Goal: Transaction & Acquisition: Book appointment/travel/reservation

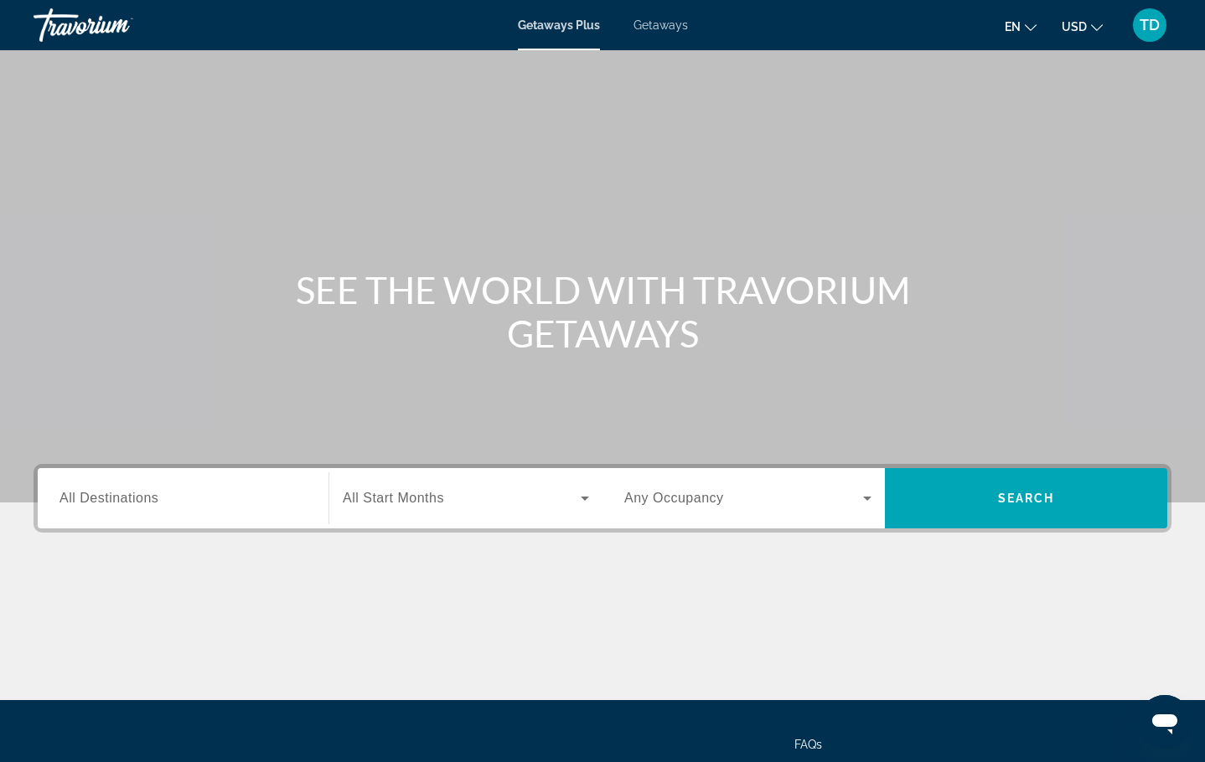
click at [680, 23] on span "Getaways" at bounding box center [660, 24] width 54 height 13
click at [84, 498] on span "All Destinations" at bounding box center [108, 498] width 99 height 14
click at [84, 498] on input "Destination All Destinations" at bounding box center [182, 499] width 247 height 20
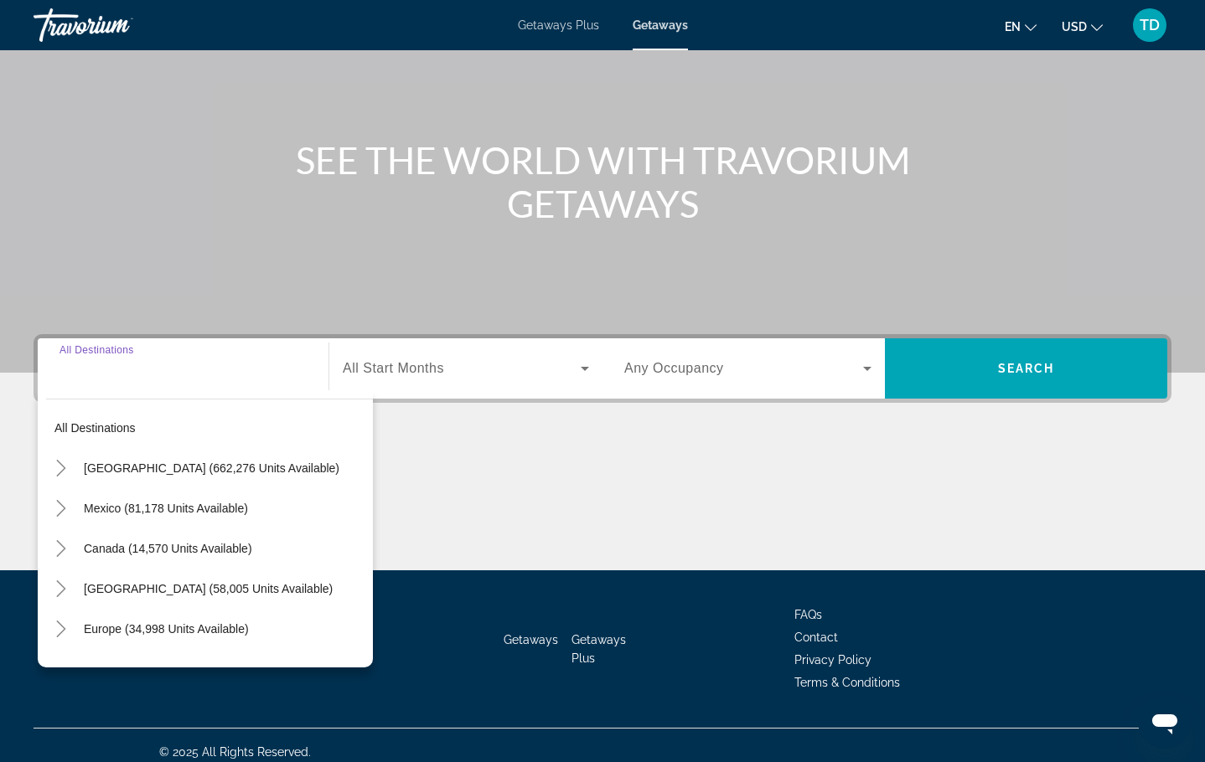
scroll to position [143, 0]
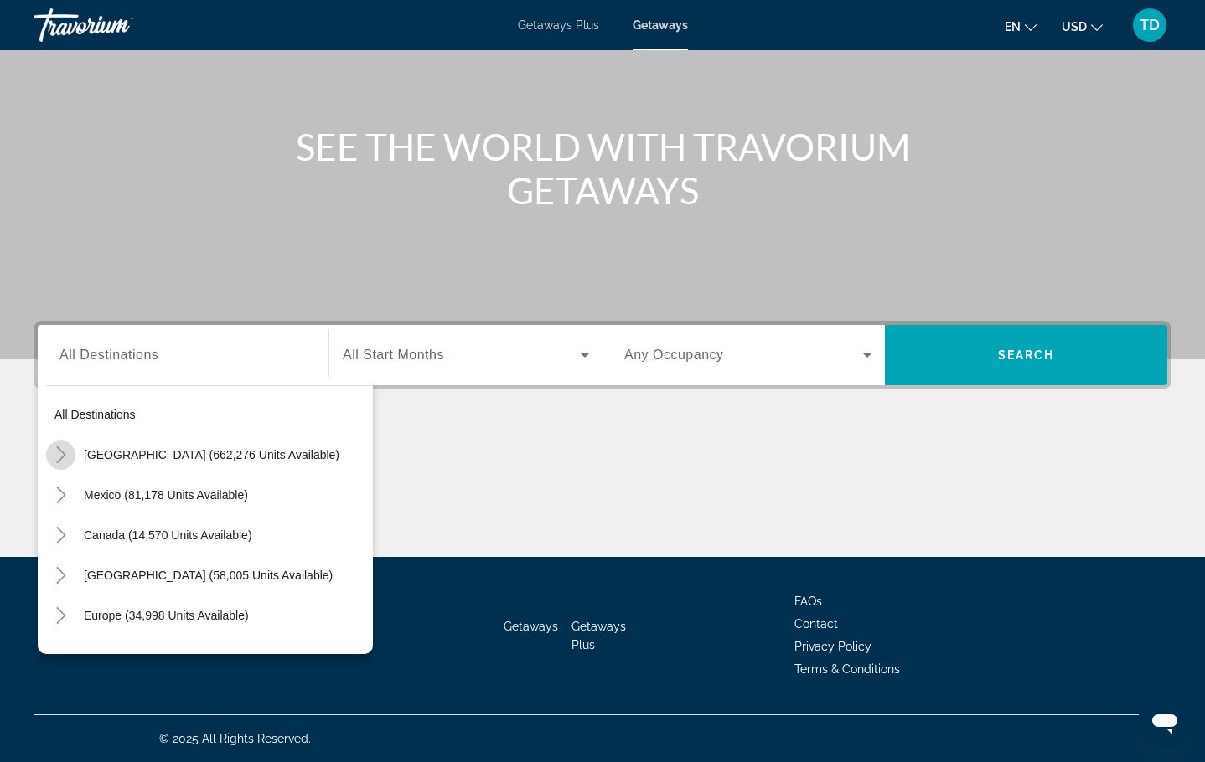
click at [63, 455] on icon "Toggle United States (662,276 units available)" at bounding box center [61, 454] width 17 height 17
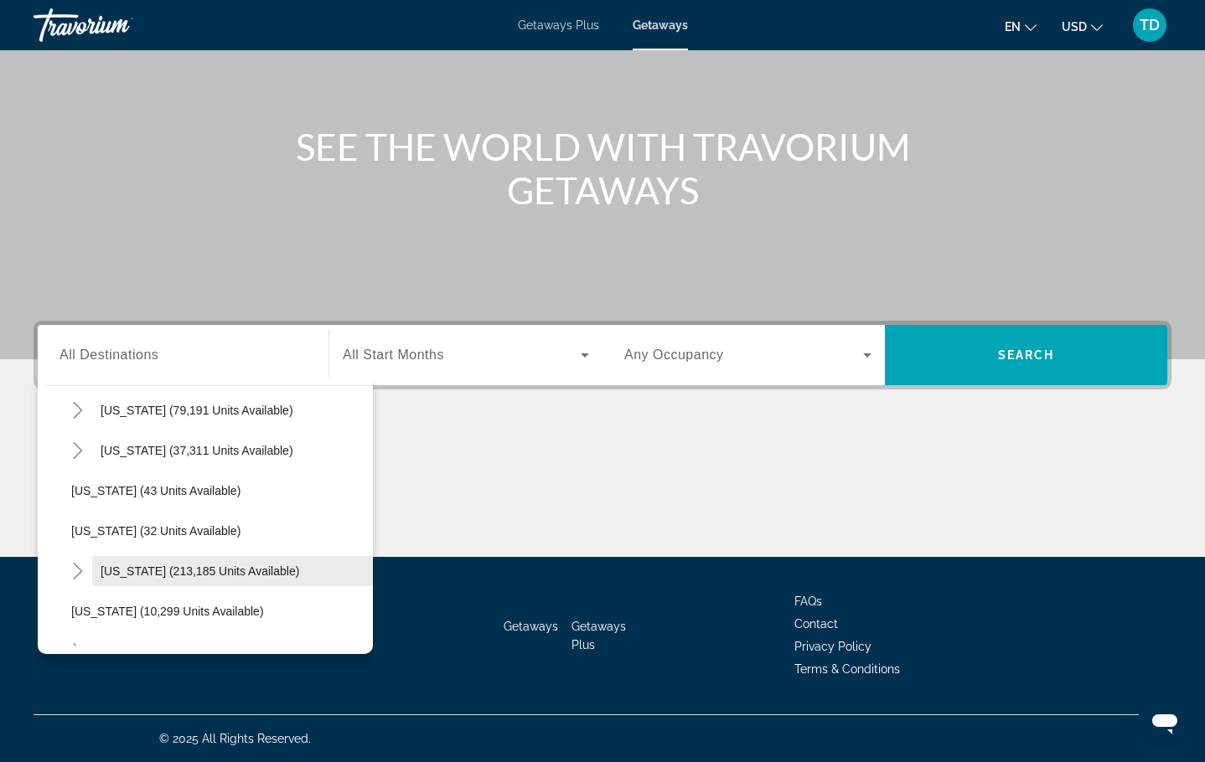
scroll to position [174, 0]
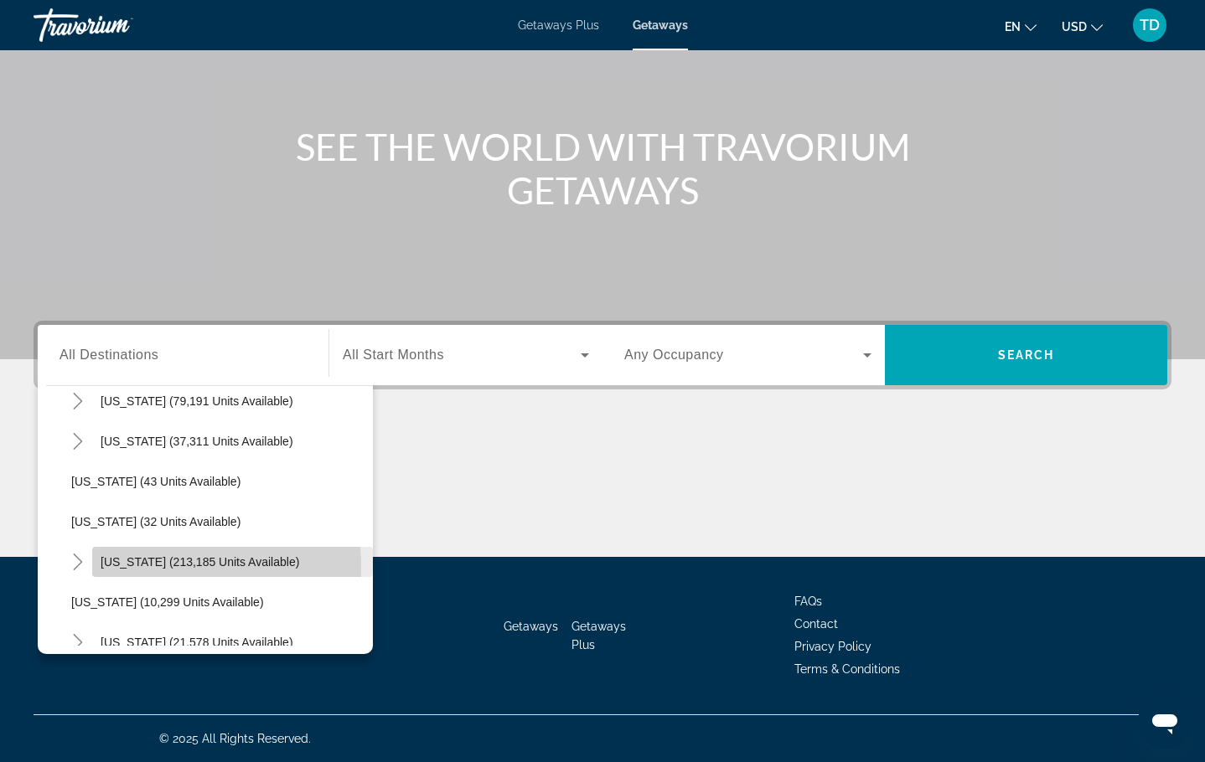
click at [132, 566] on span "Florida (213,185 units available)" at bounding box center [200, 561] width 199 height 13
type input "**********"
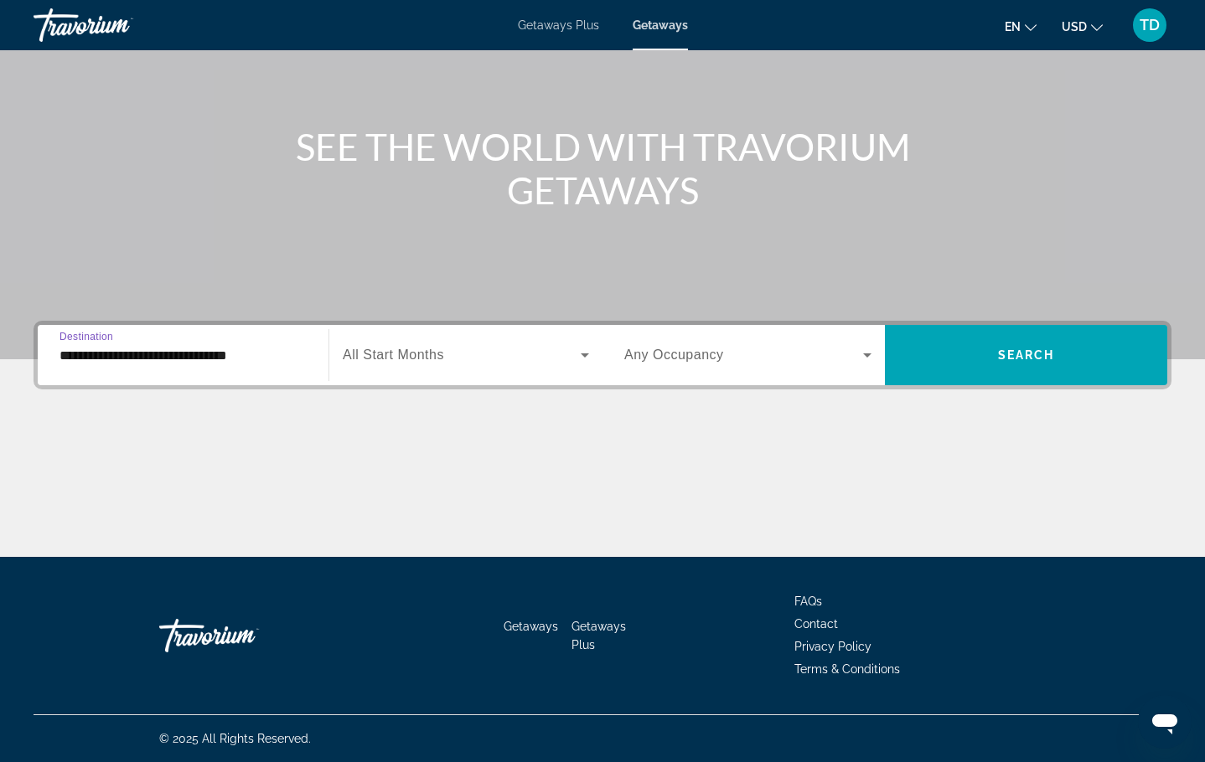
click at [404, 348] on span "All Start Months" at bounding box center [393, 355] width 101 height 14
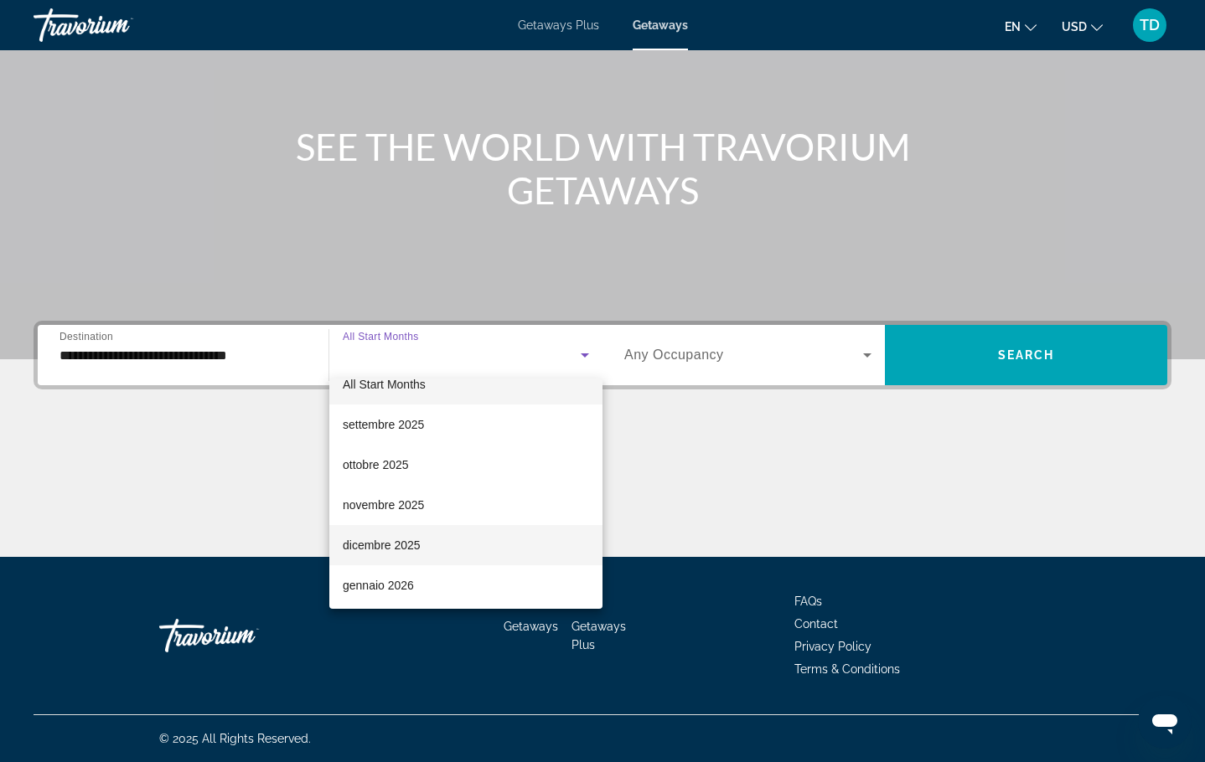
scroll to position [62, 0]
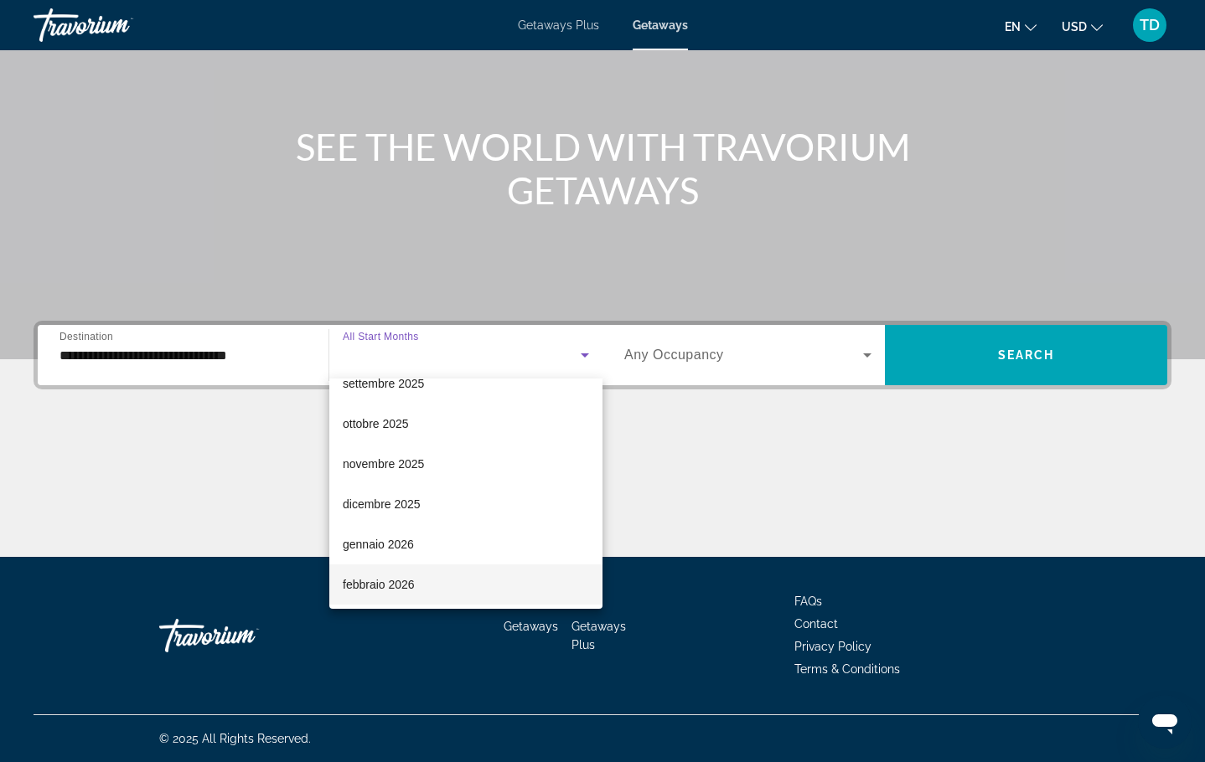
click at [423, 582] on mat-option "febbraio 2026" at bounding box center [465, 585] width 273 height 40
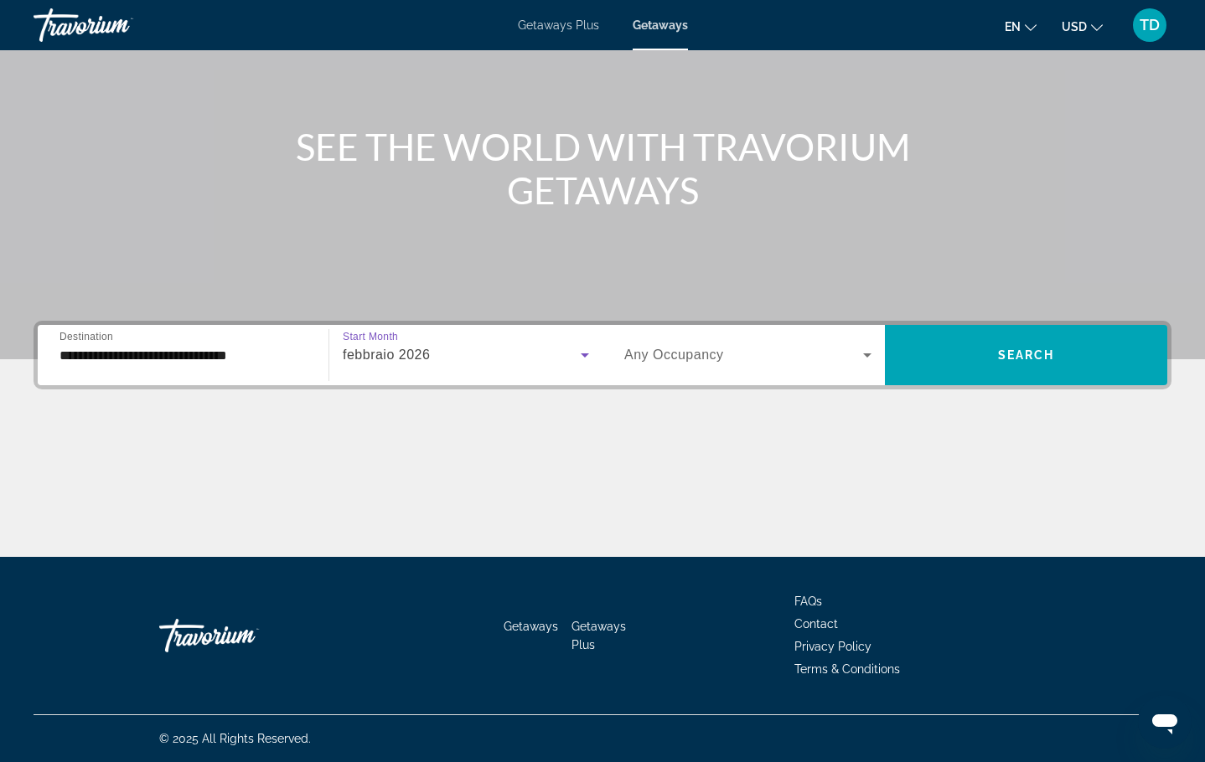
click at [730, 353] on span "Search widget" at bounding box center [743, 355] width 239 height 20
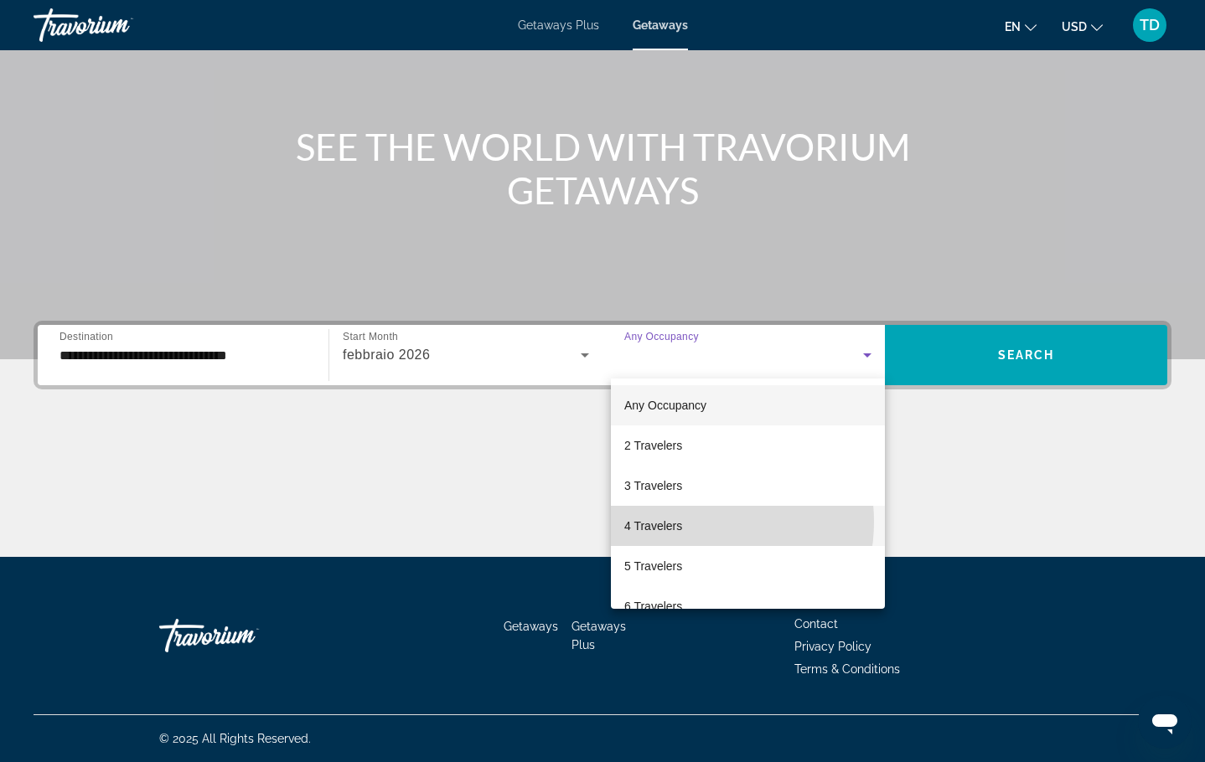
click at [689, 523] on mat-option "4 Travelers" at bounding box center [748, 526] width 274 height 40
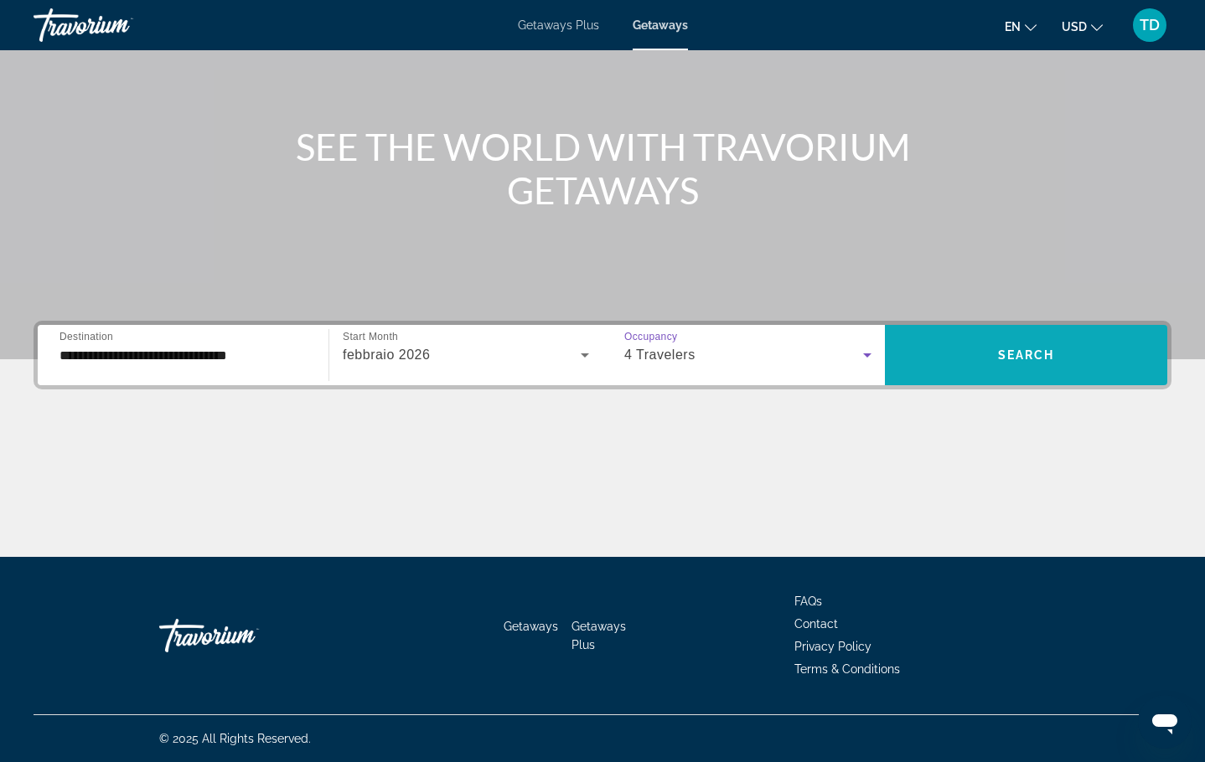
click at [1007, 364] on span "Search widget" at bounding box center [1026, 355] width 282 height 40
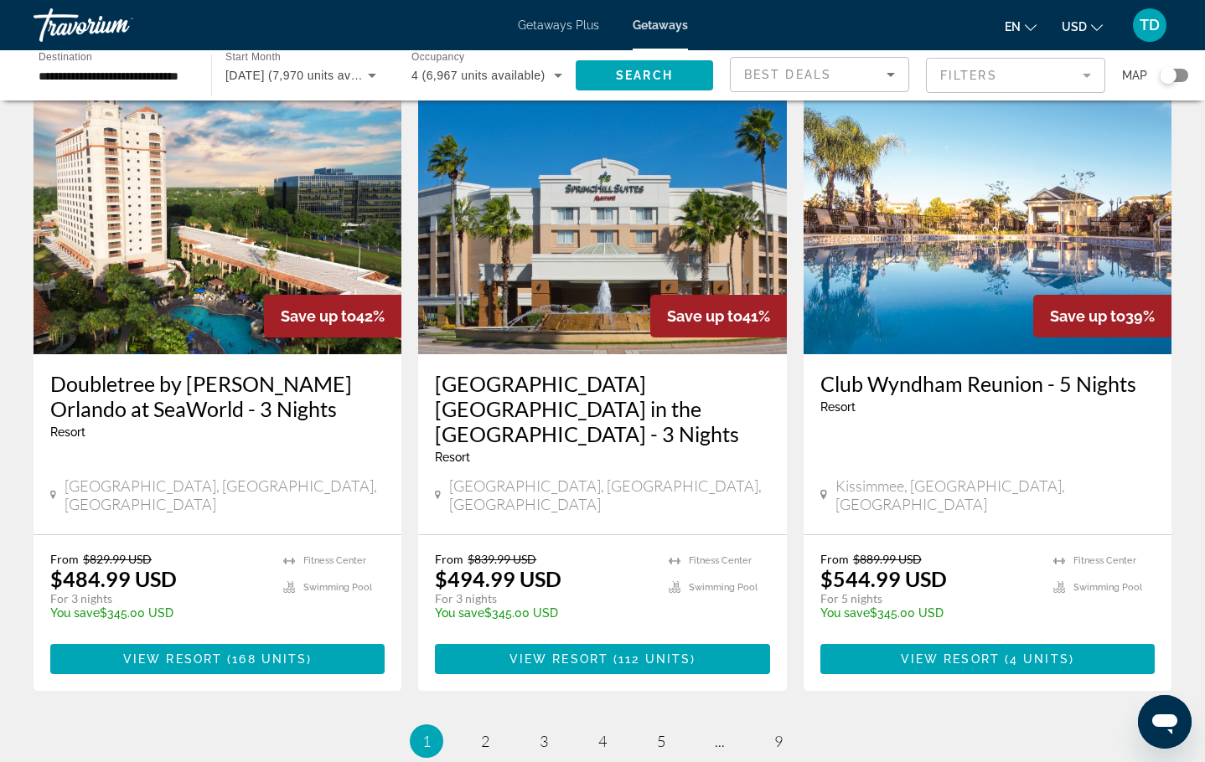
scroll to position [2074, 0]
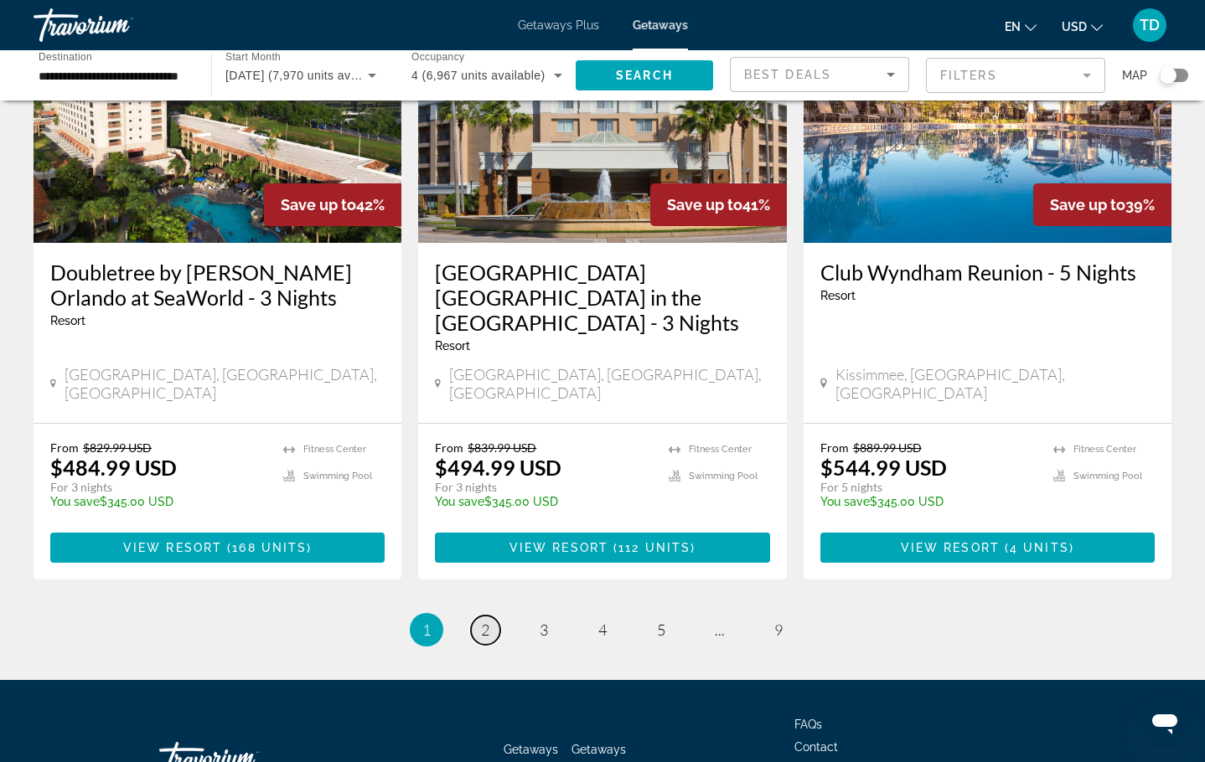
click at [477, 616] on link "page 2" at bounding box center [485, 630] width 29 height 29
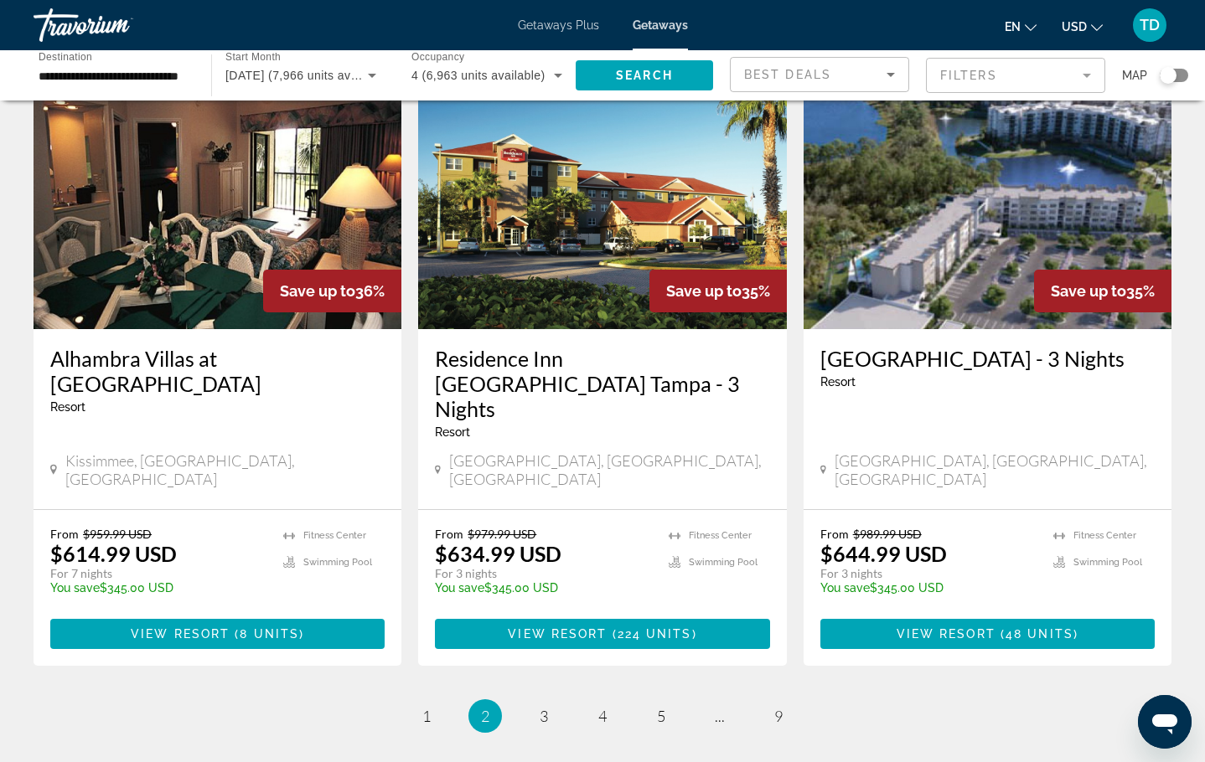
scroll to position [2049, 0]
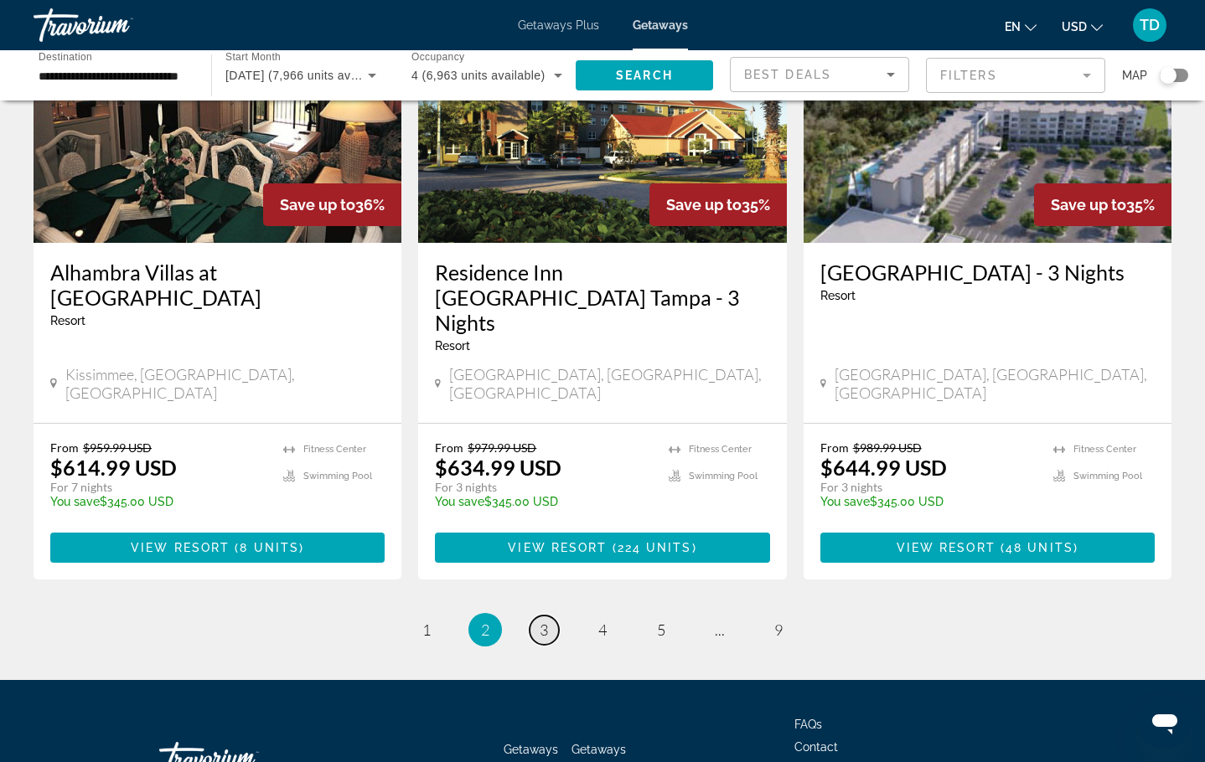
click at [553, 616] on link "page 3" at bounding box center [543, 630] width 29 height 29
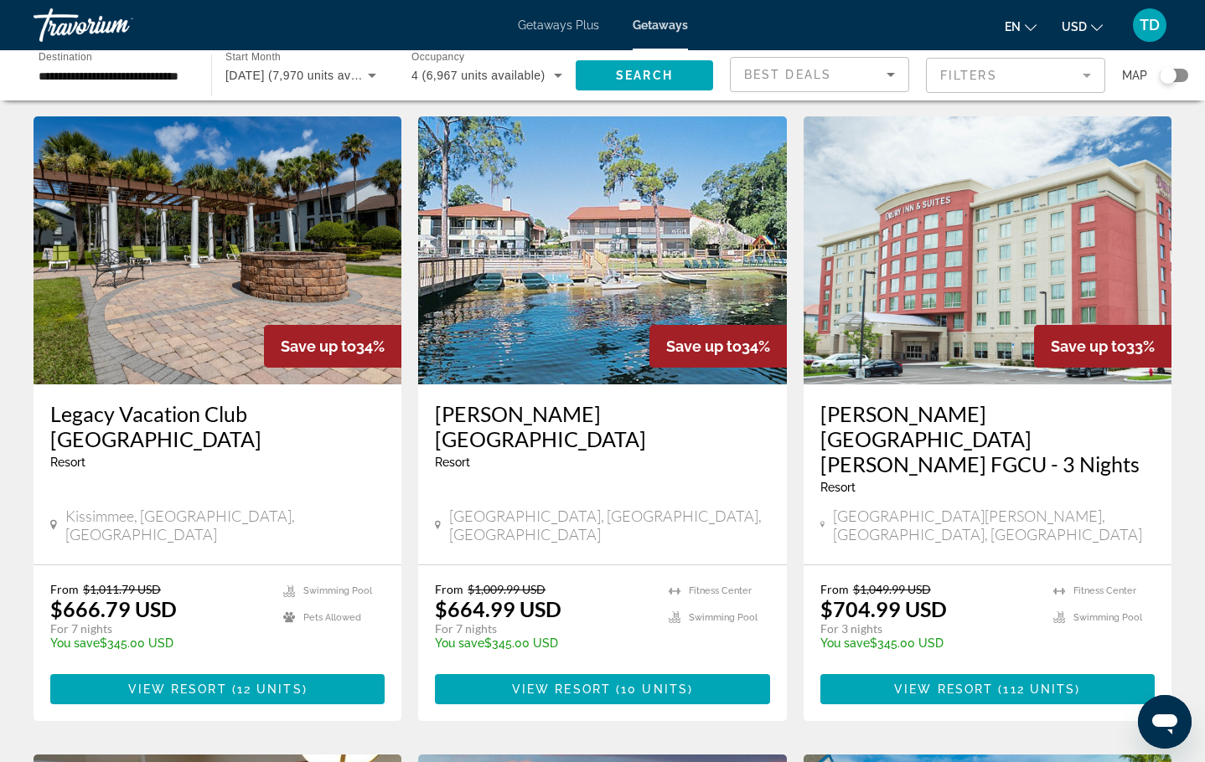
scroll to position [94, 0]
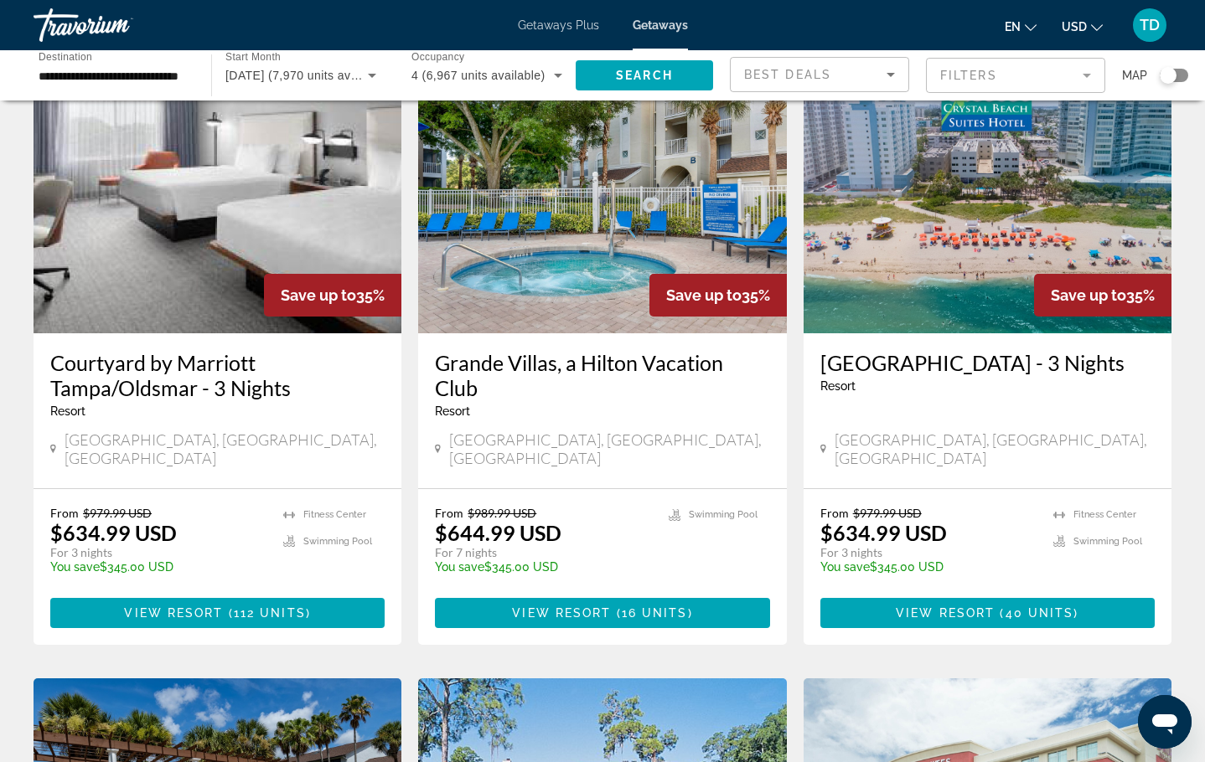
click at [964, 71] on mat-form-field "Filters" at bounding box center [1015, 75] width 179 height 35
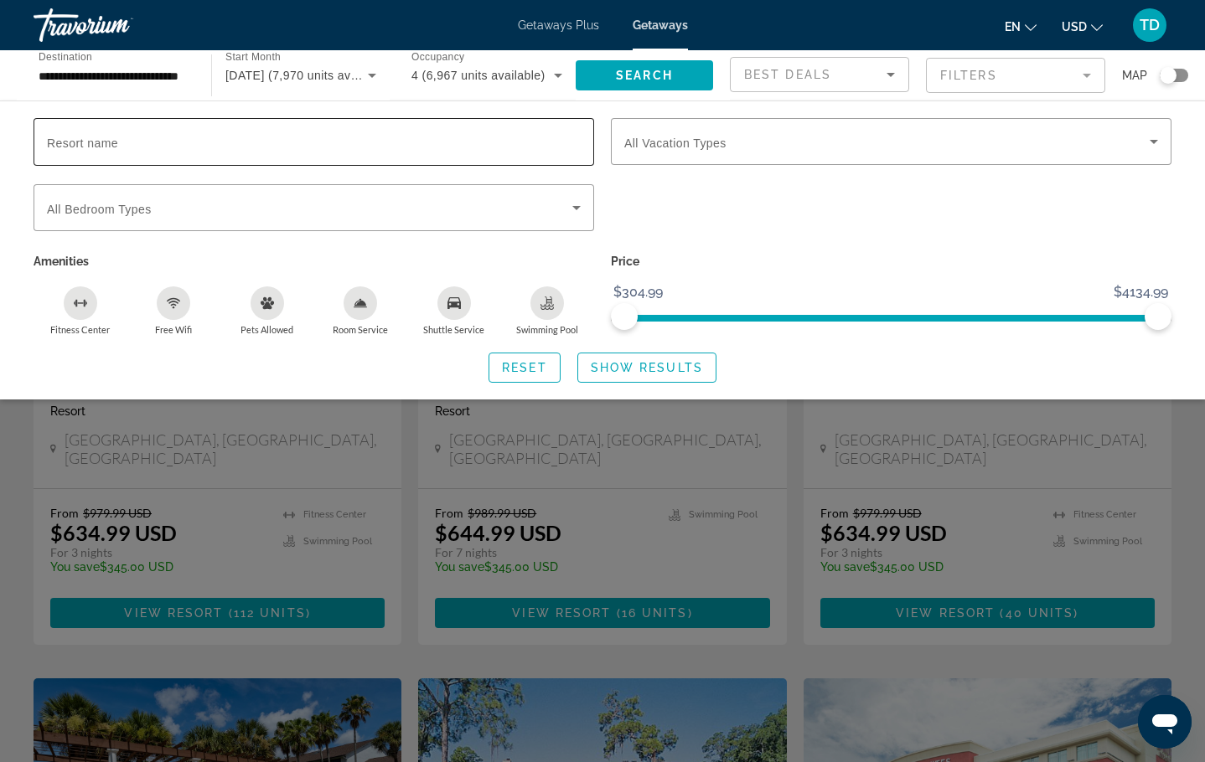
click at [262, 133] on input "Resort name" at bounding box center [314, 142] width 534 height 20
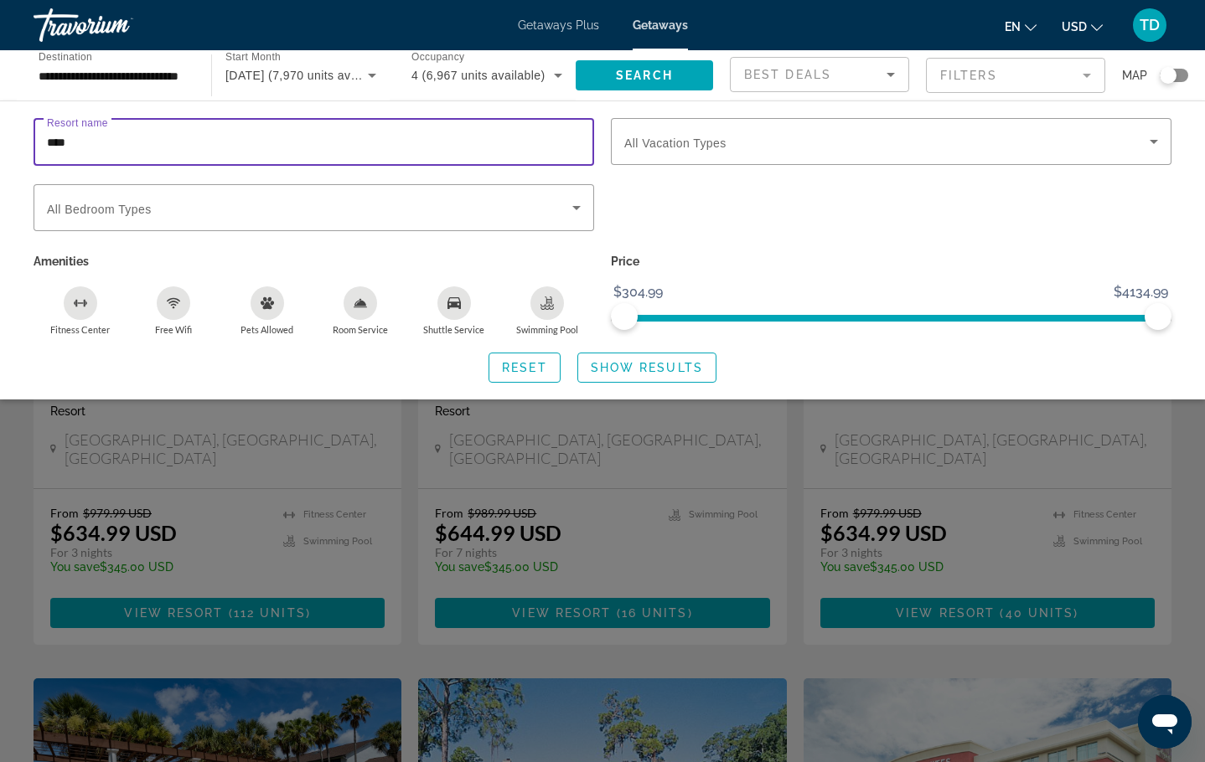
type input "****"
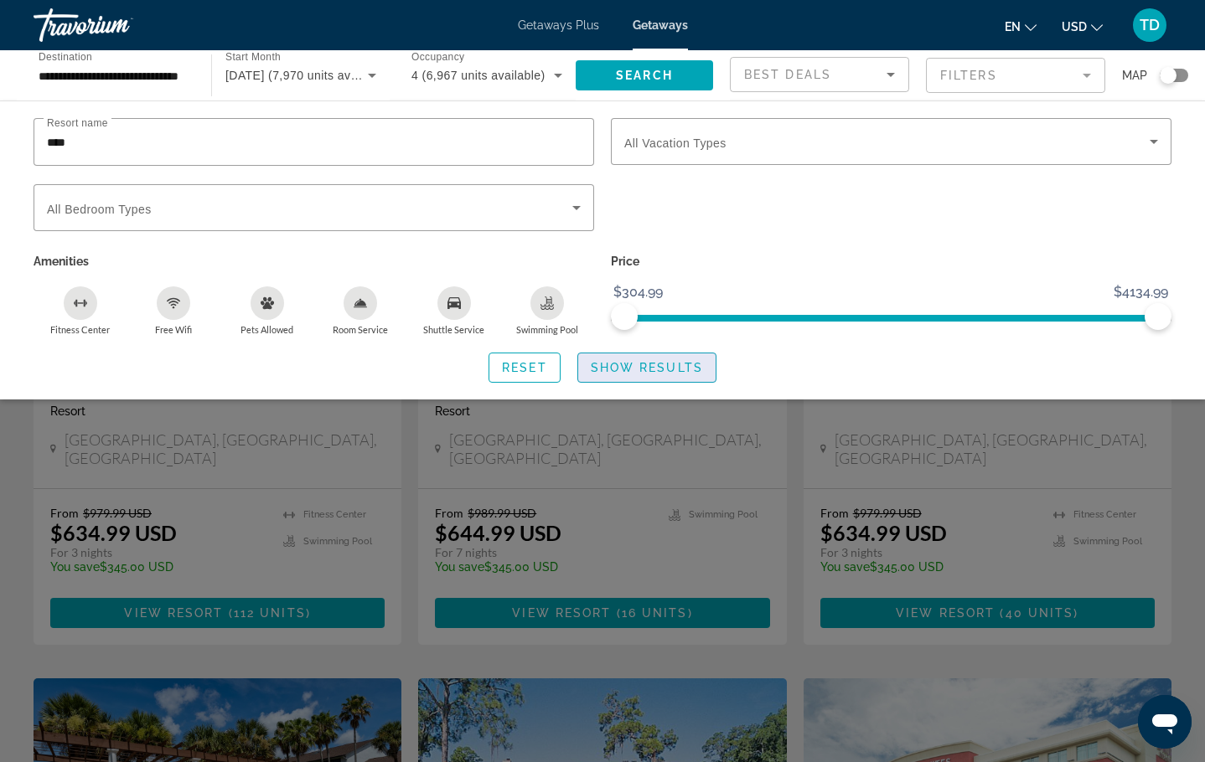
click at [682, 379] on span "Search widget" at bounding box center [646, 368] width 137 height 40
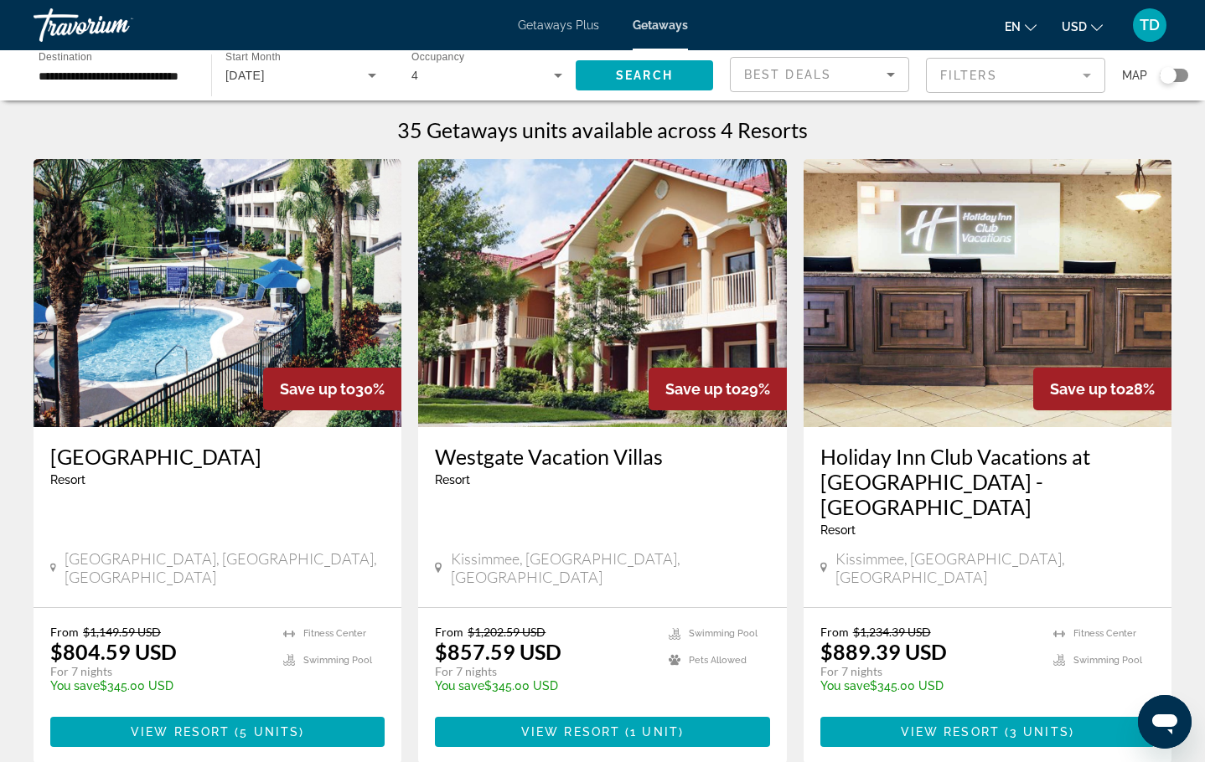
click at [1014, 71] on mat-form-field "Filters" at bounding box center [1015, 75] width 179 height 35
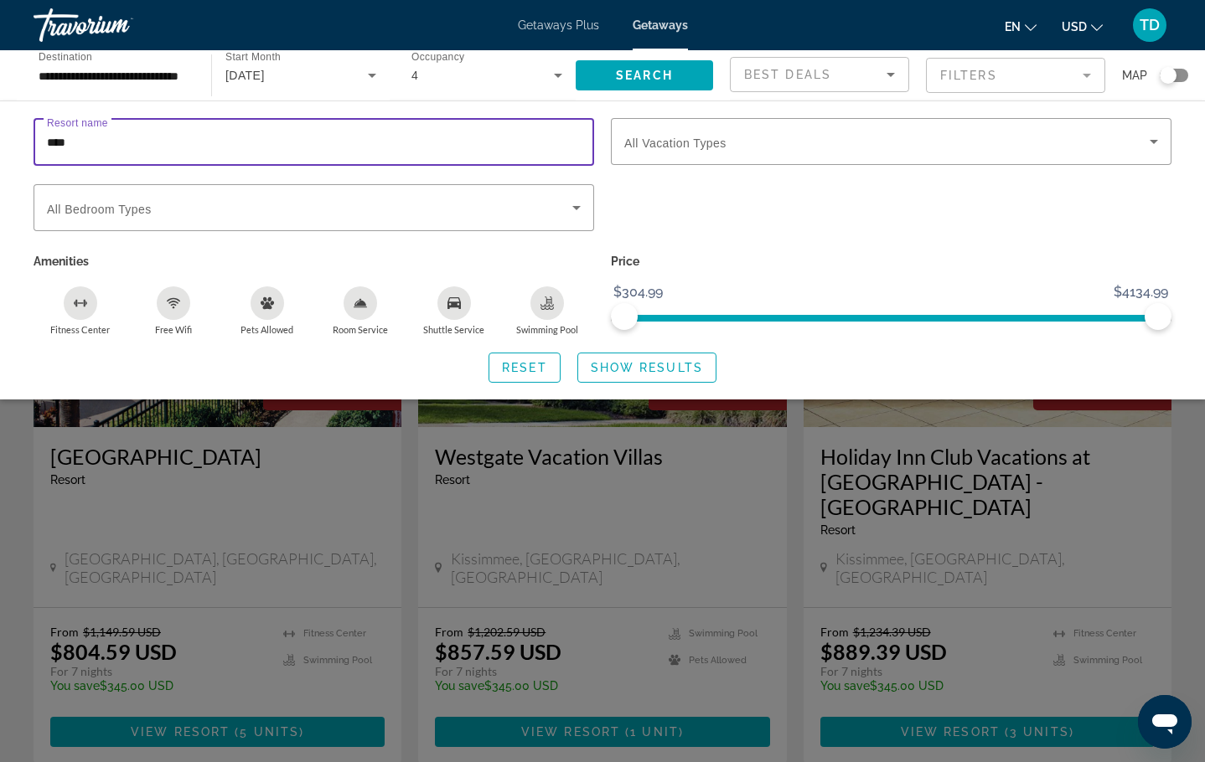
click at [105, 142] on input "****" at bounding box center [314, 142] width 534 height 20
type input "********"
click at [636, 377] on span "Search widget" at bounding box center [646, 368] width 137 height 40
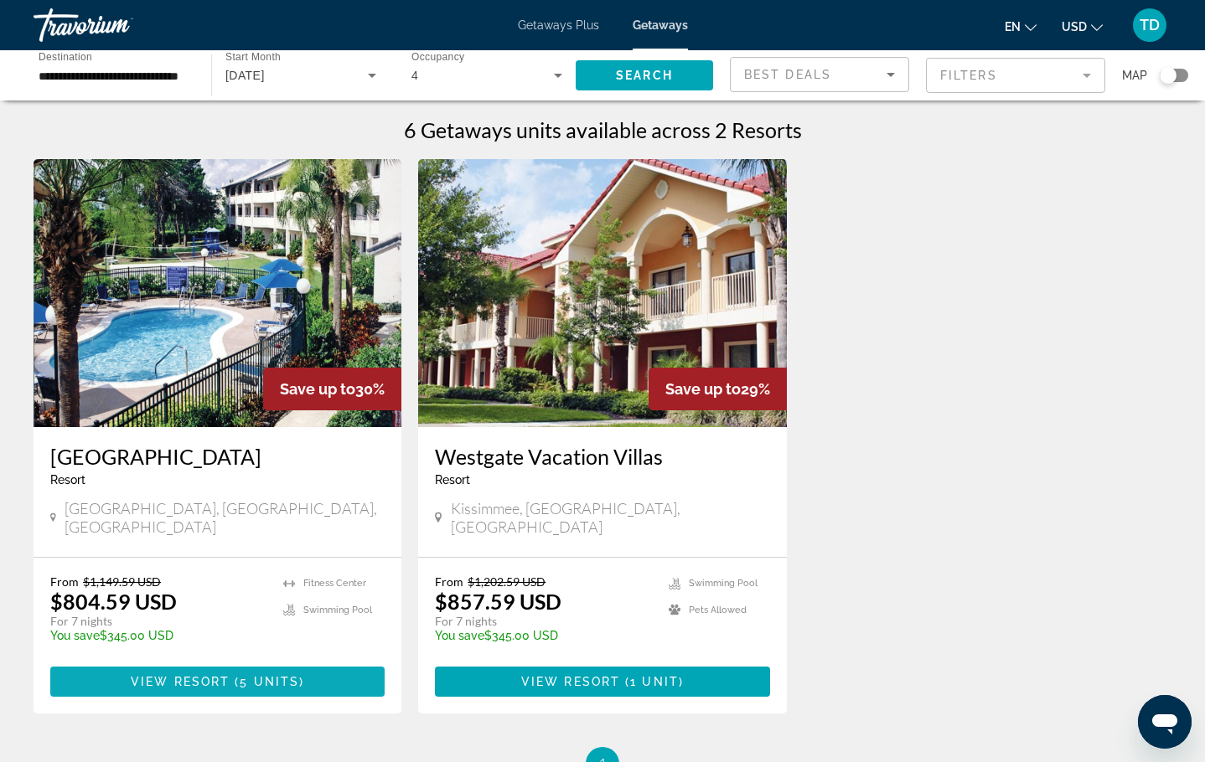
click at [190, 675] on span "View Resort" at bounding box center [180, 681] width 99 height 13
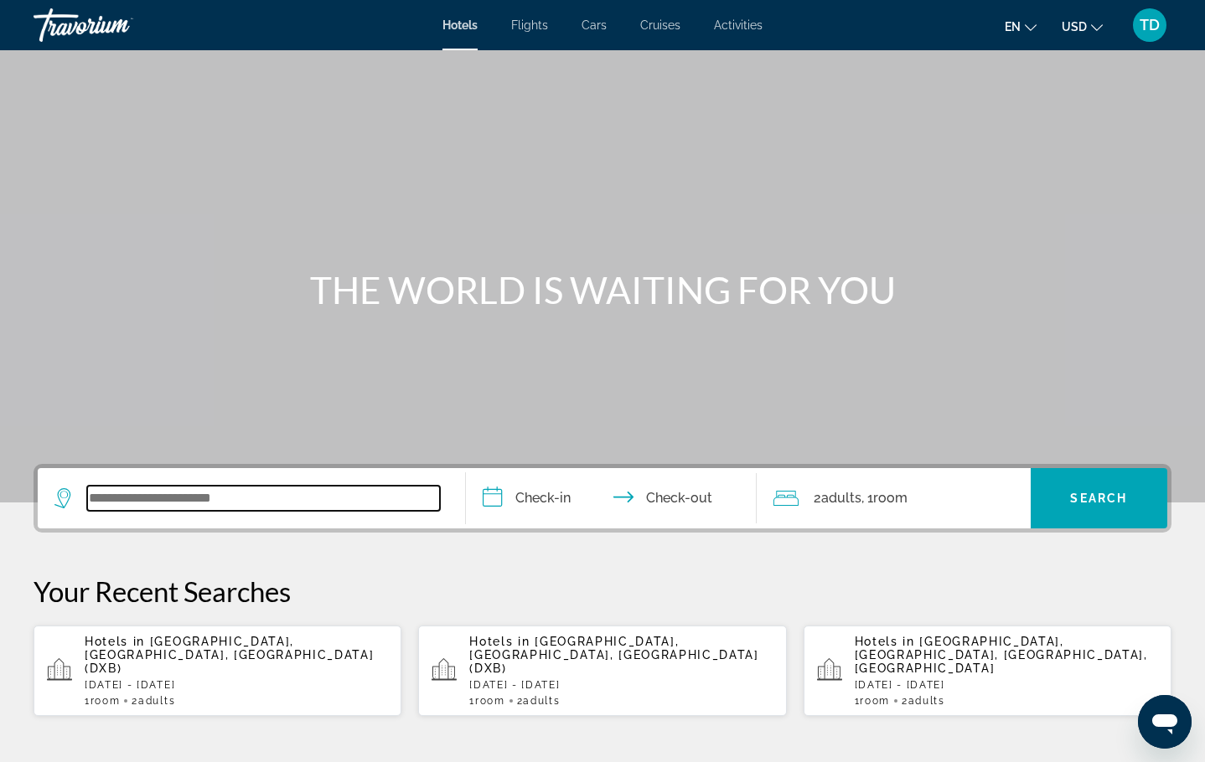
click at [179, 501] on input "Search widget" at bounding box center [263, 498] width 353 height 25
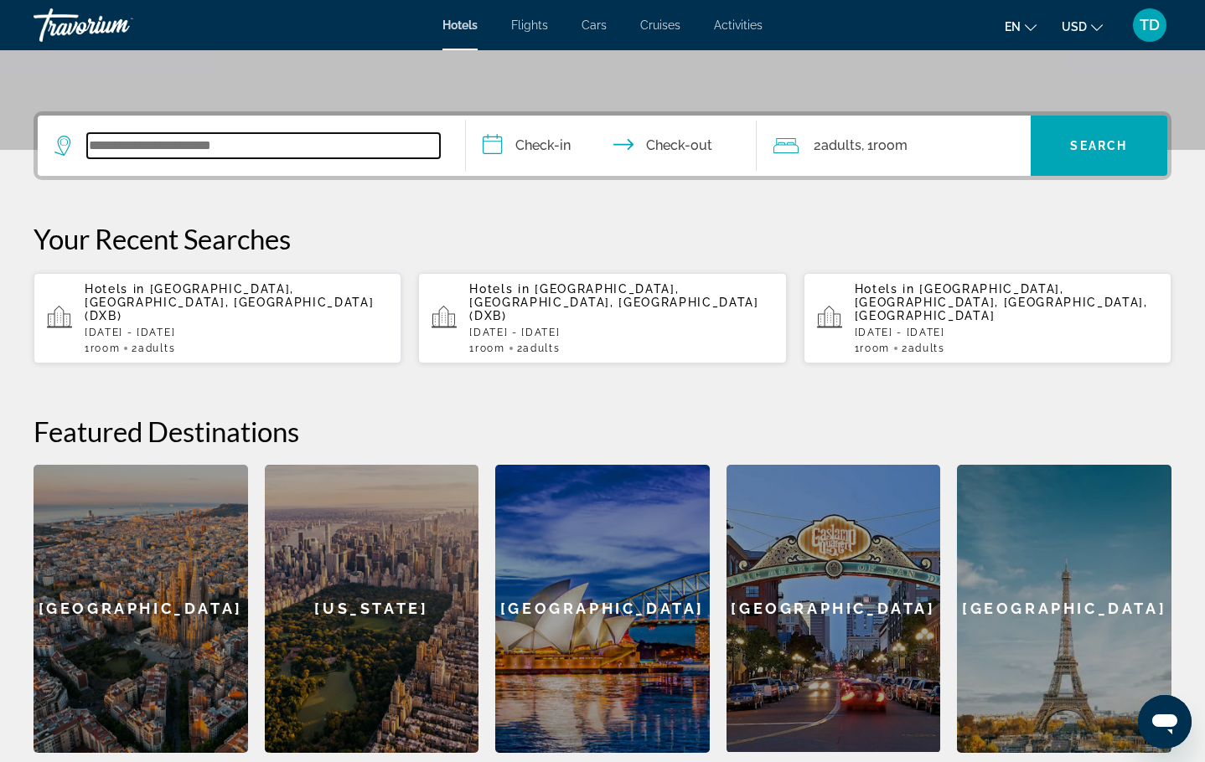
scroll to position [410, 0]
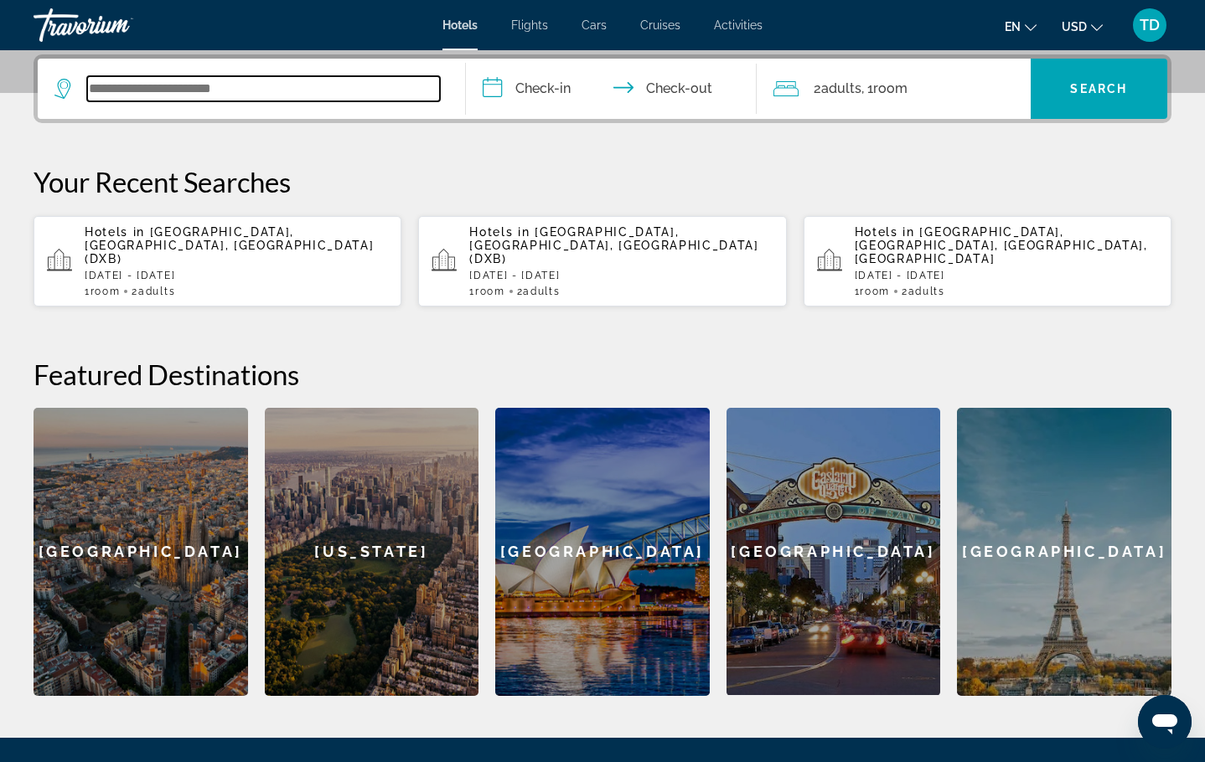
paste input "**********"
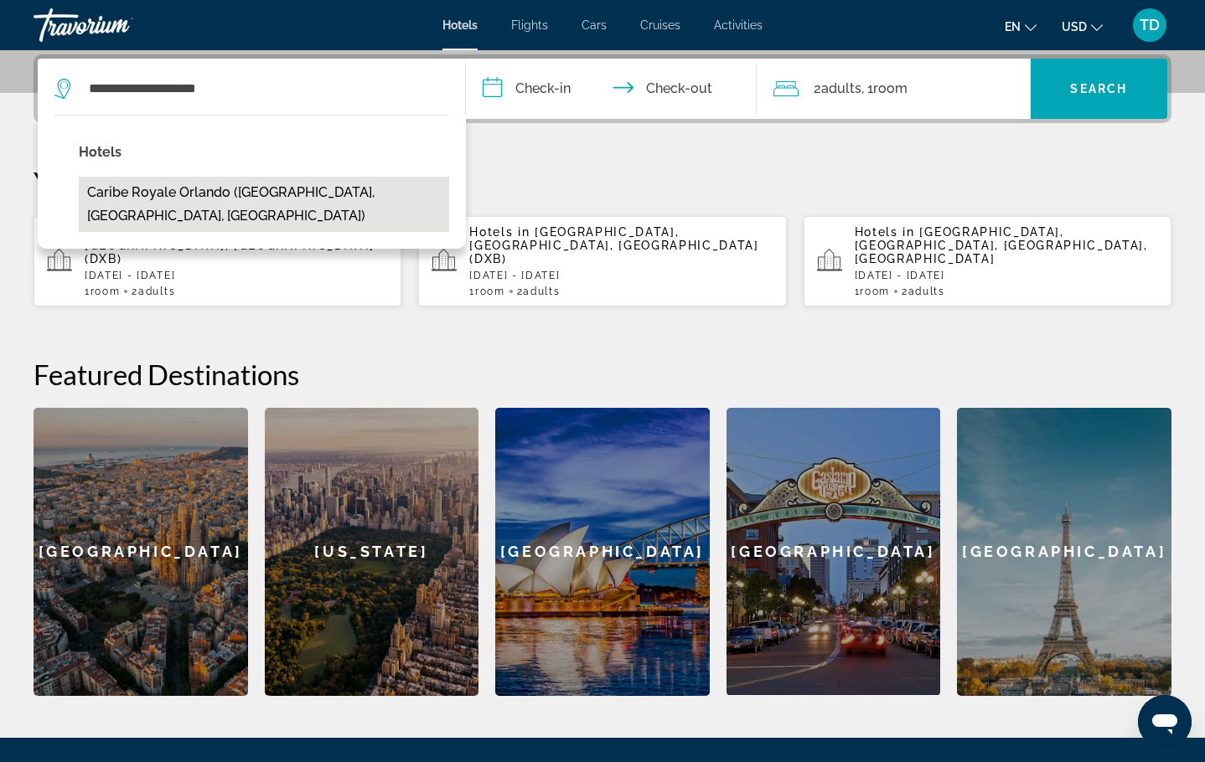
click at [235, 199] on button "Caribe Royale Orlando ([GEOGRAPHIC_DATA], [GEOGRAPHIC_DATA], [GEOGRAPHIC_DATA])" at bounding box center [264, 204] width 370 height 55
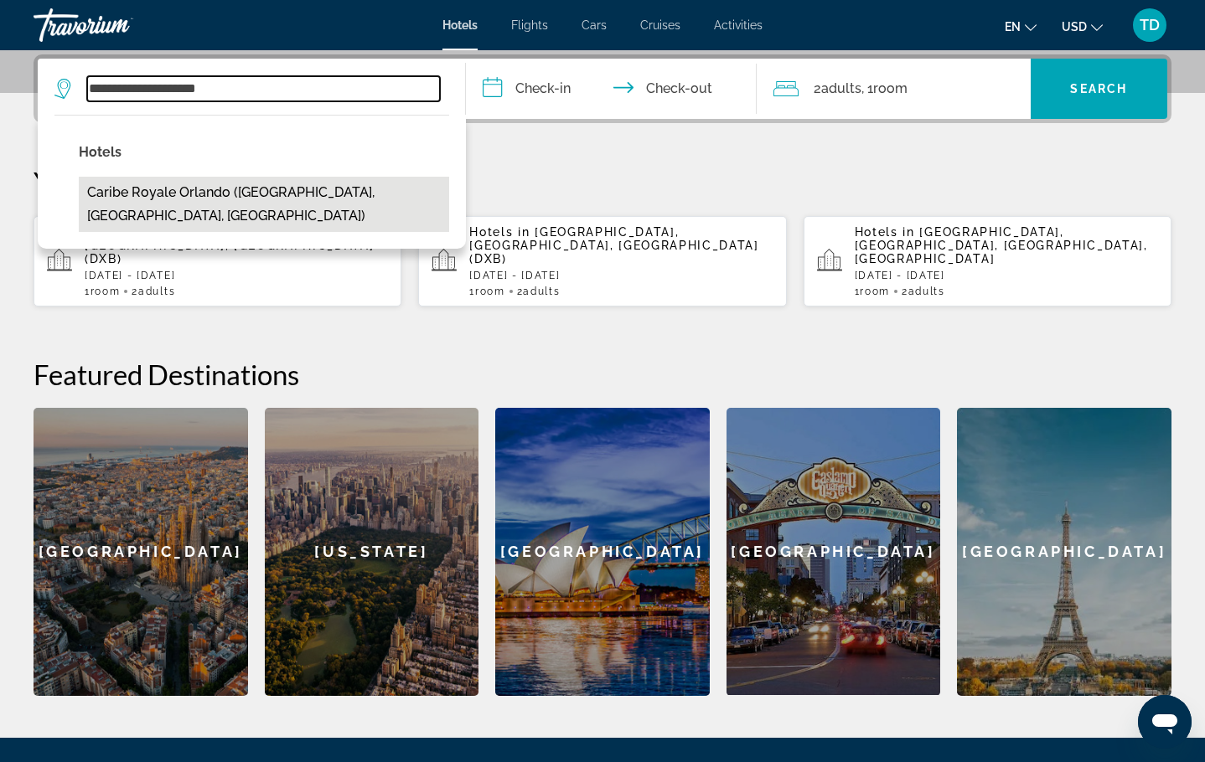
type input "**********"
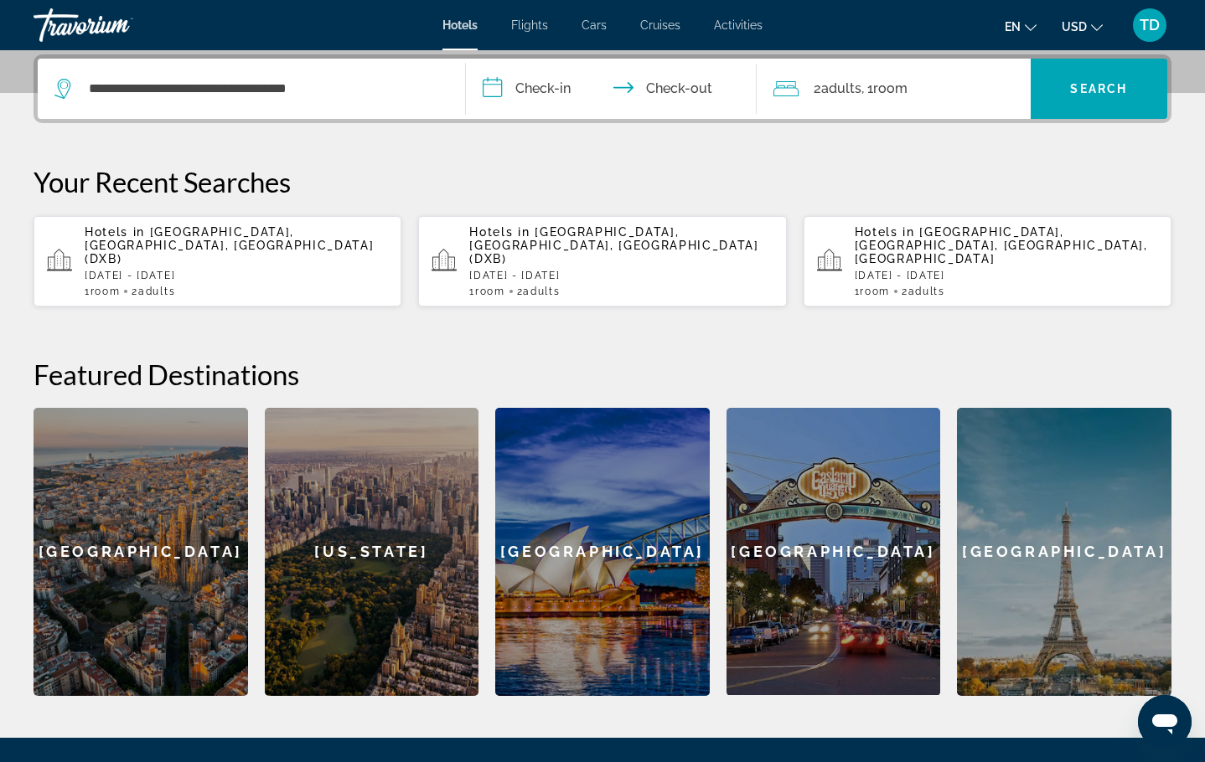
click at [498, 87] on input "**********" at bounding box center [614, 91] width 297 height 65
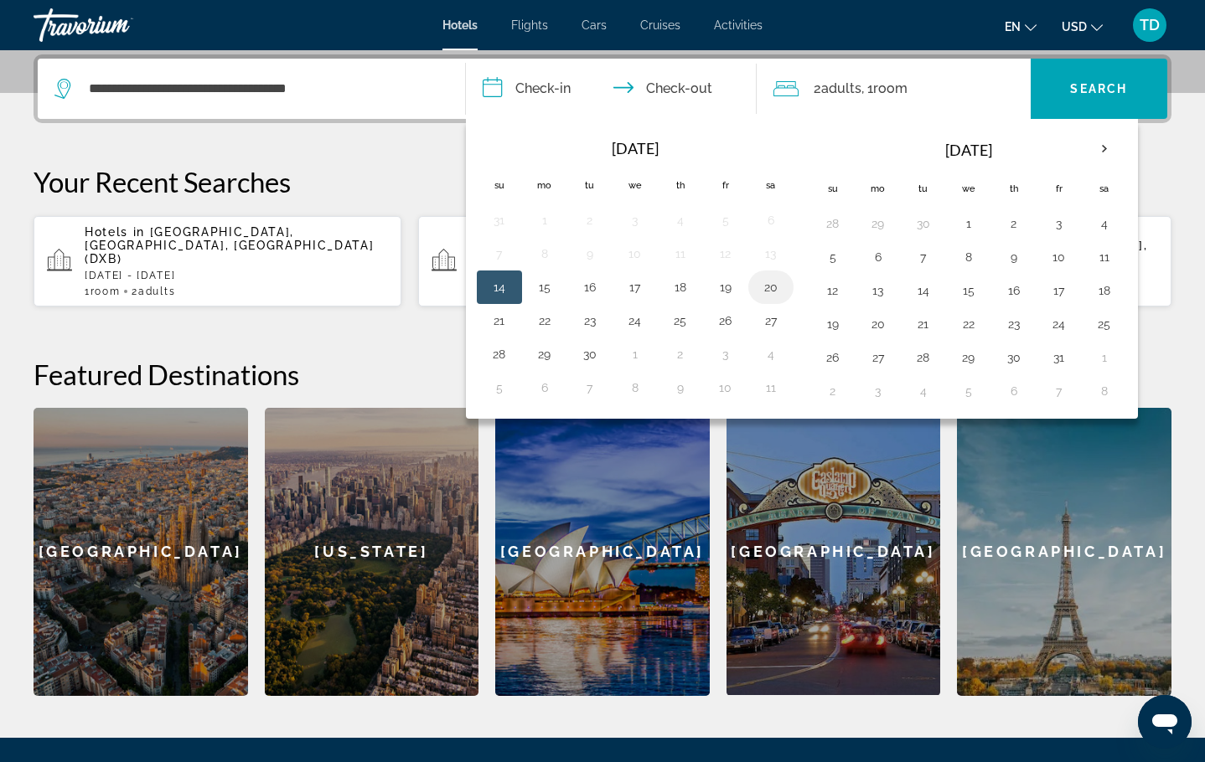
click at [761, 281] on button "20" at bounding box center [770, 287] width 27 height 23
click at [583, 323] on button "23" at bounding box center [589, 320] width 27 height 23
type input "**********"
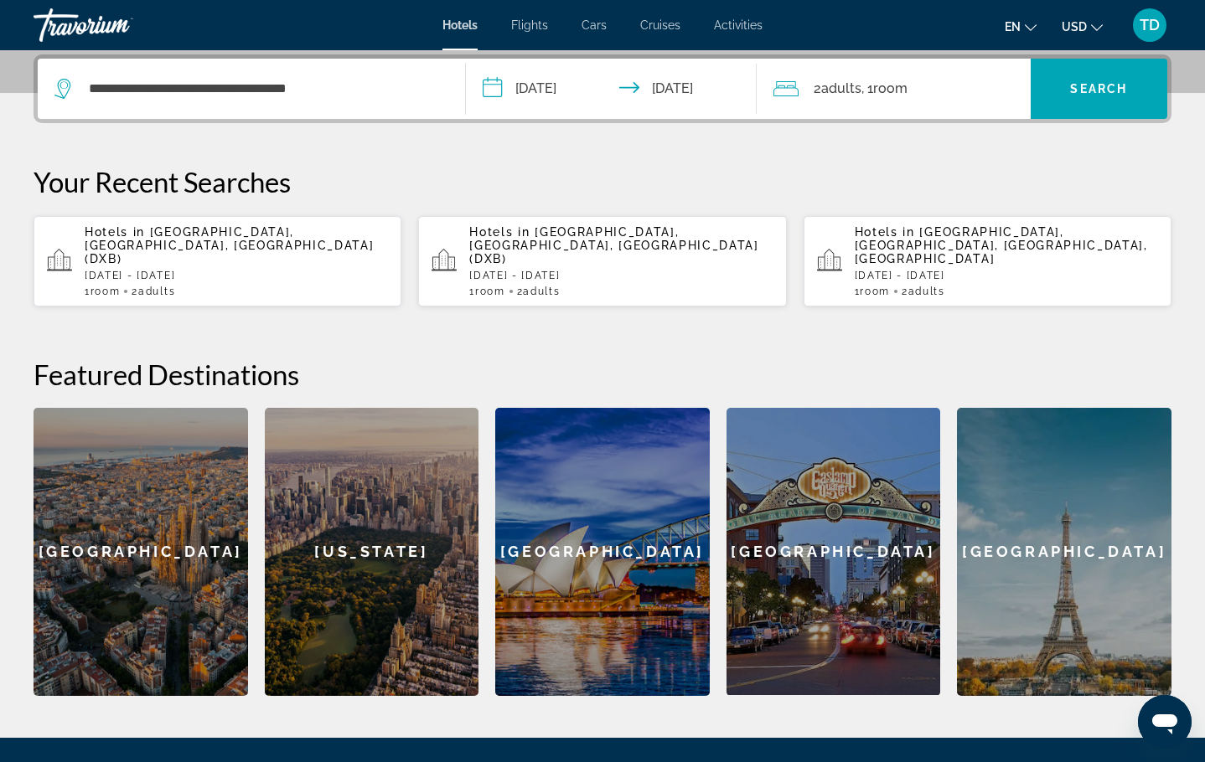
click at [921, 92] on div "2 Adult Adults , 1 Room rooms" at bounding box center [901, 88] width 257 height 23
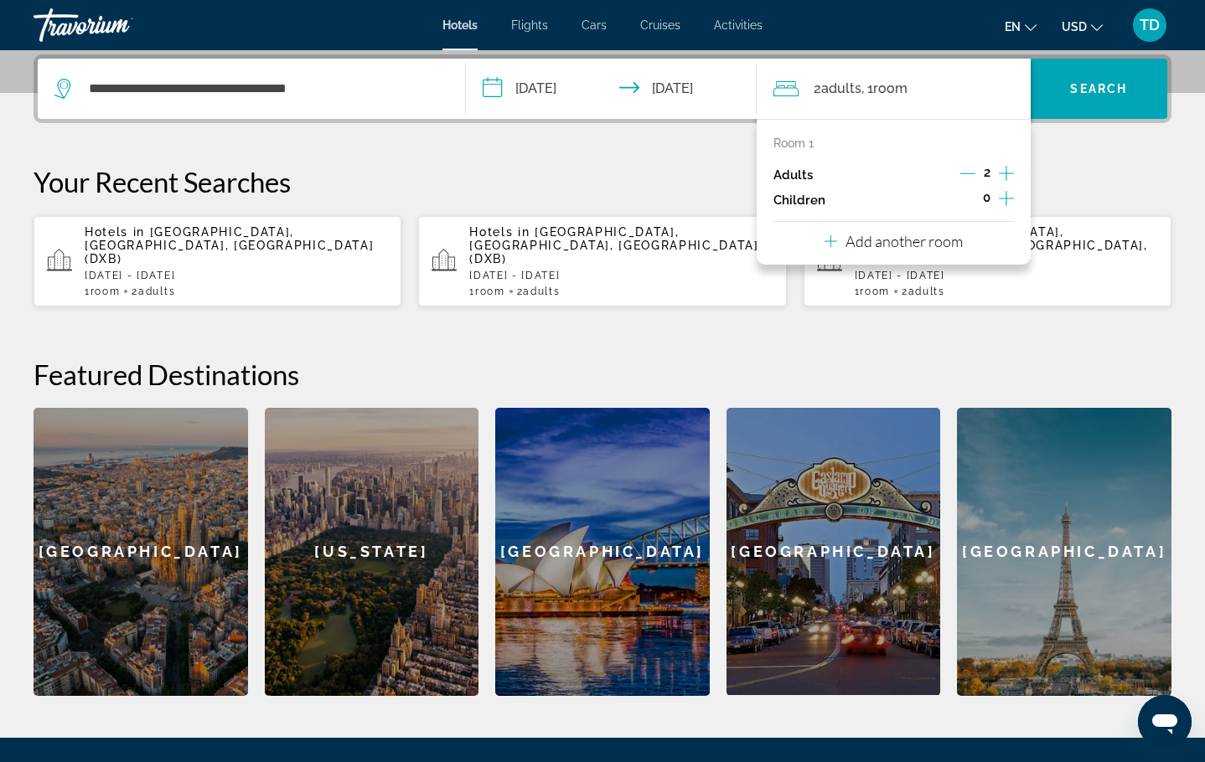
click at [1004, 169] on icon "Increment adults" at bounding box center [1006, 173] width 15 height 20
click at [1010, 202] on icon "Increment children" at bounding box center [1006, 198] width 15 height 15
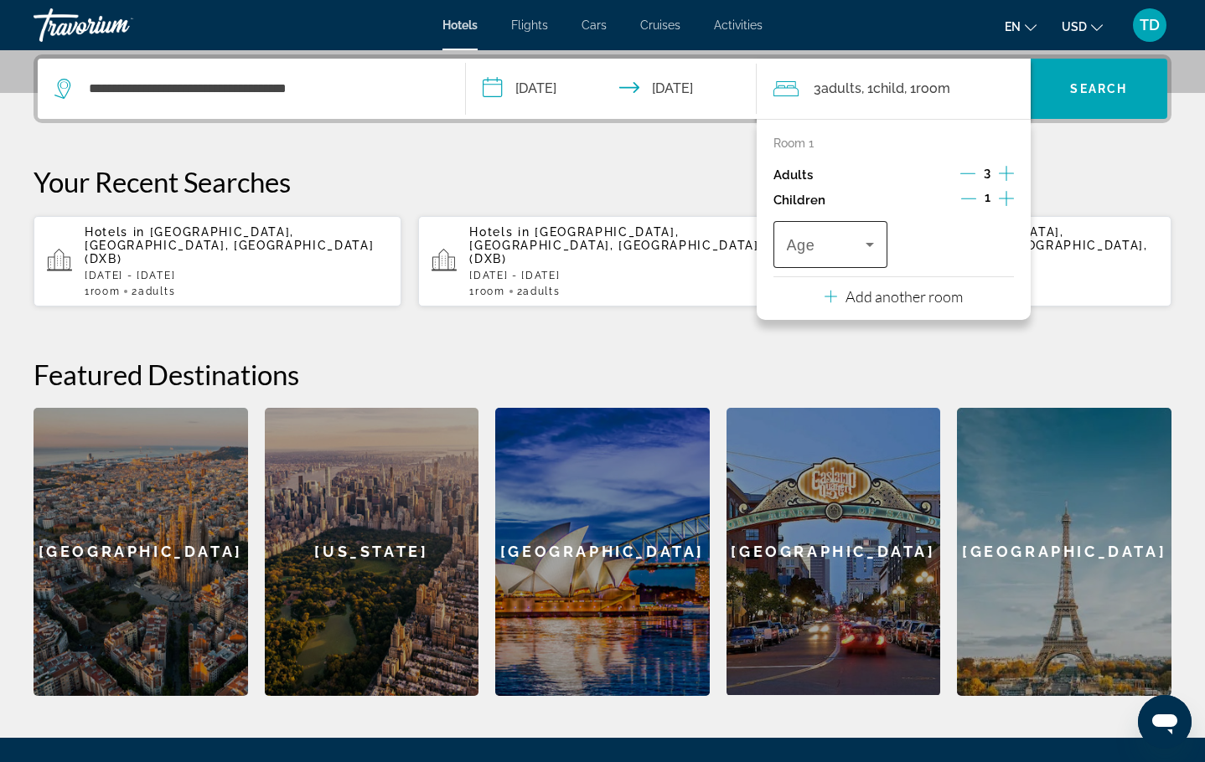
click at [863, 250] on icon "Travelers: 3 adults, 1 child" at bounding box center [869, 245] width 20 height 20
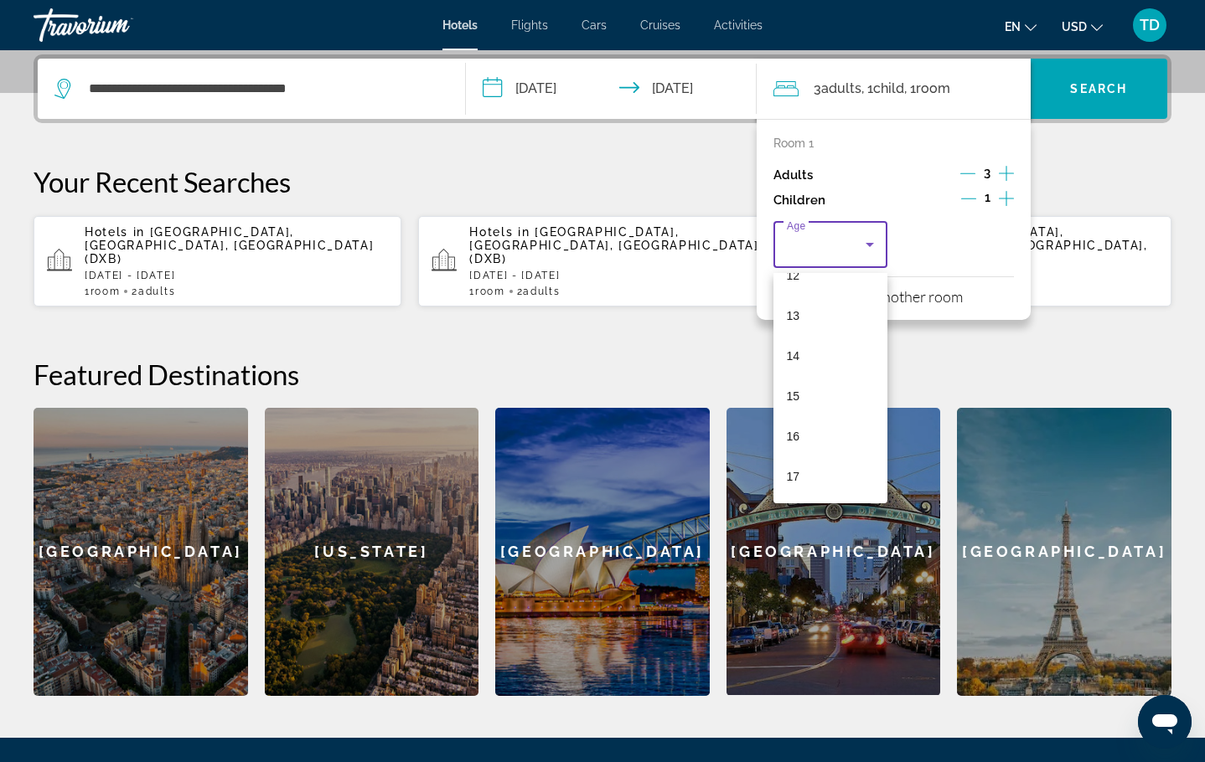
scroll to position [580, 0]
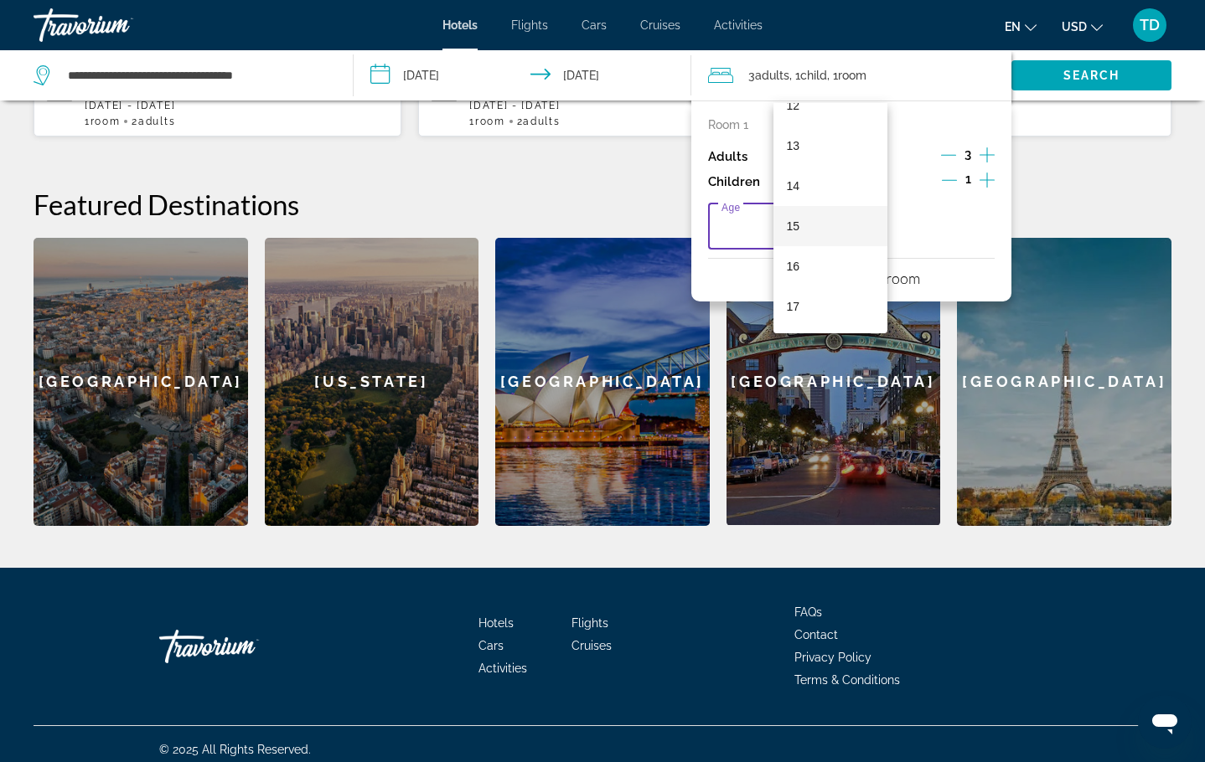
click at [807, 221] on mat-option "15" at bounding box center [830, 226] width 114 height 40
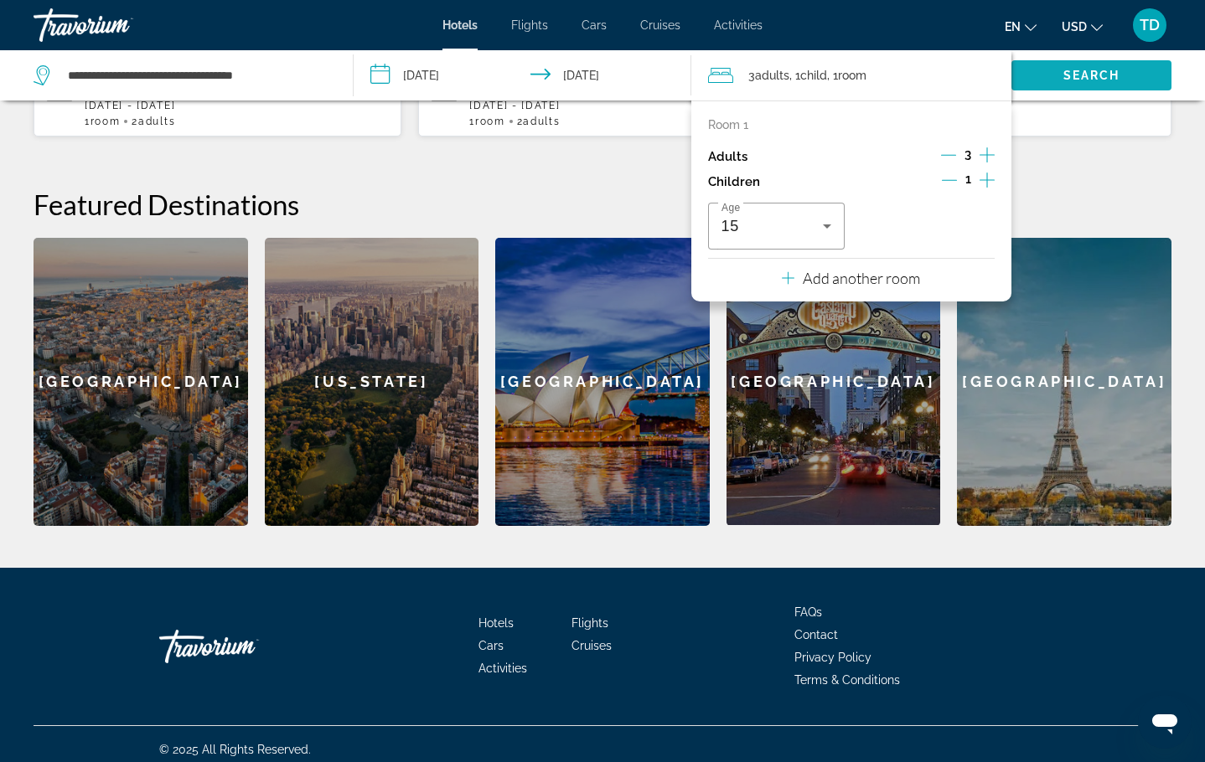
click at [1099, 70] on span "Search" at bounding box center [1091, 75] width 57 height 13
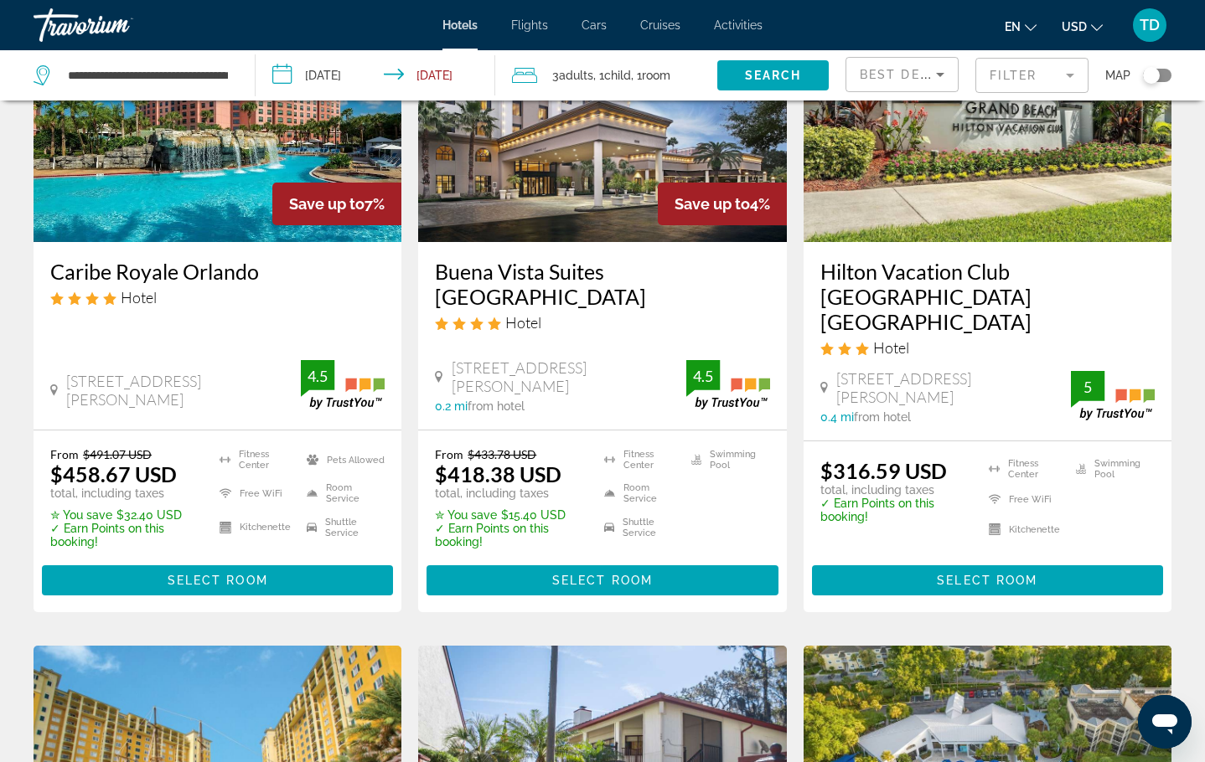
scroll to position [182, 0]
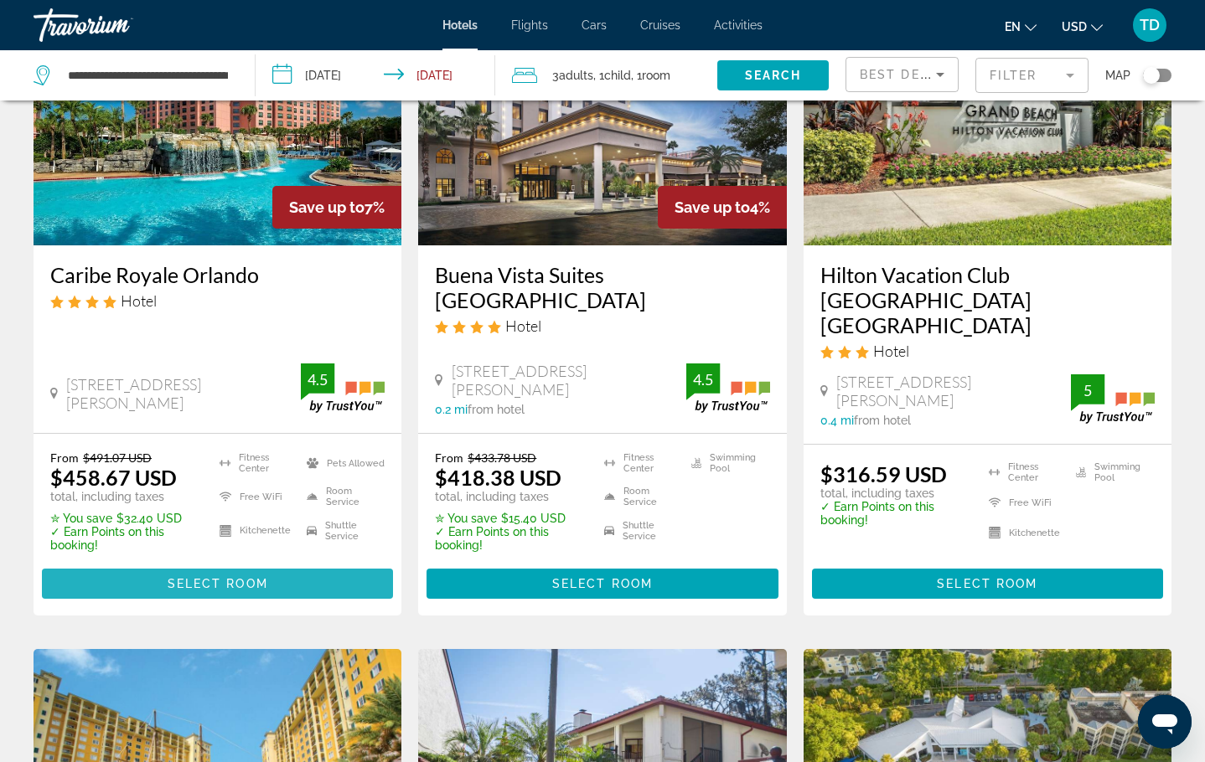
click at [325, 564] on span "Main content" at bounding box center [217, 584] width 351 height 40
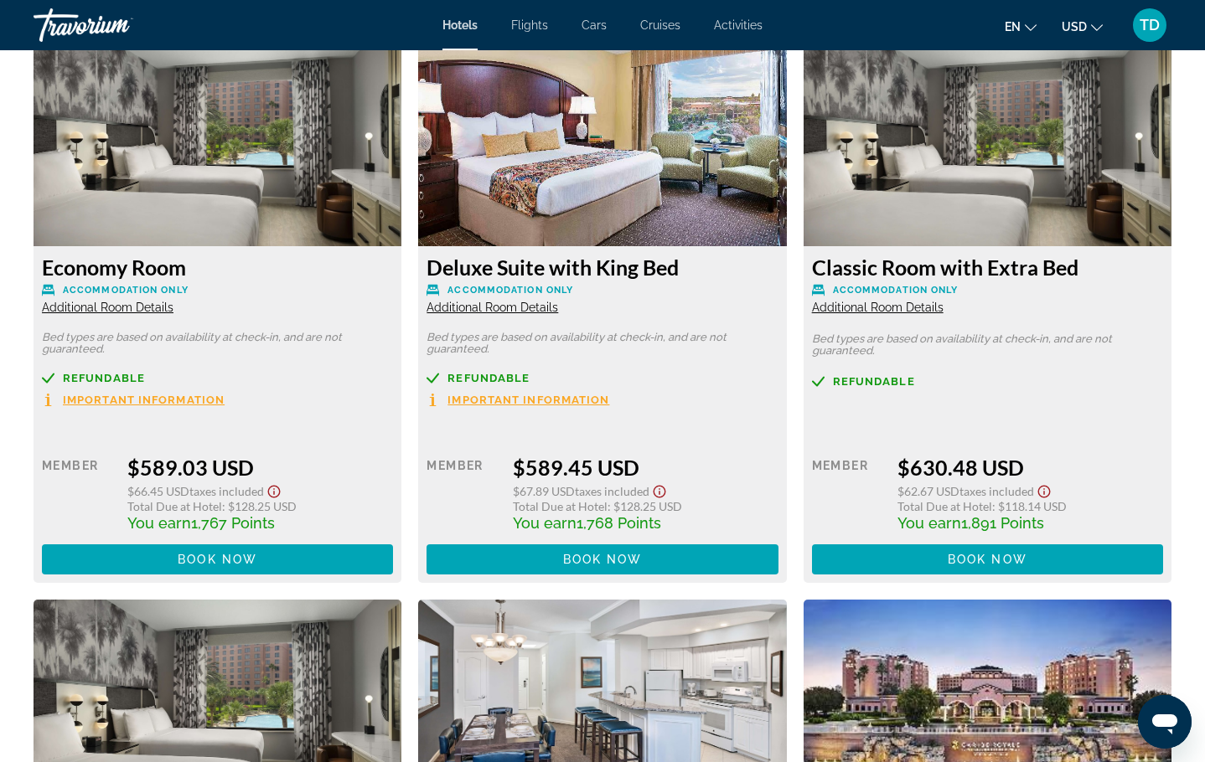
scroll to position [3620, 0]
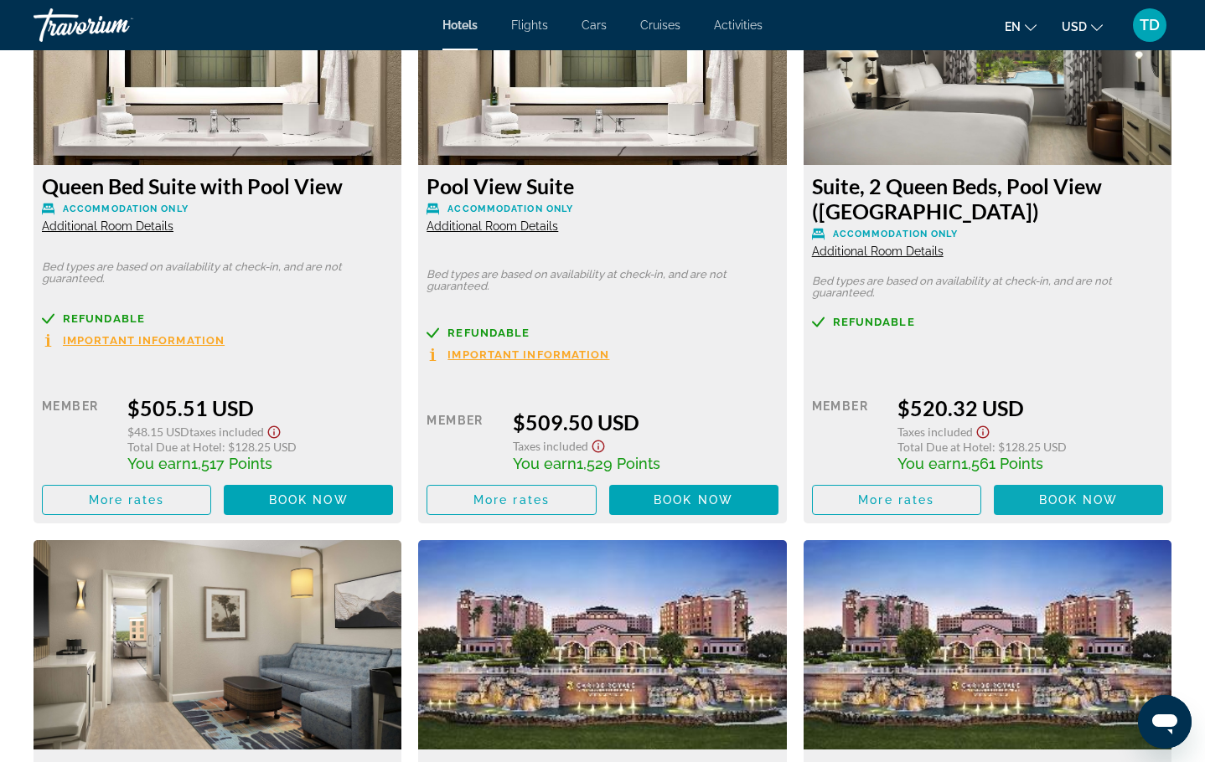
click at [1070, 493] on span "Book now" at bounding box center [1079, 499] width 80 height 13
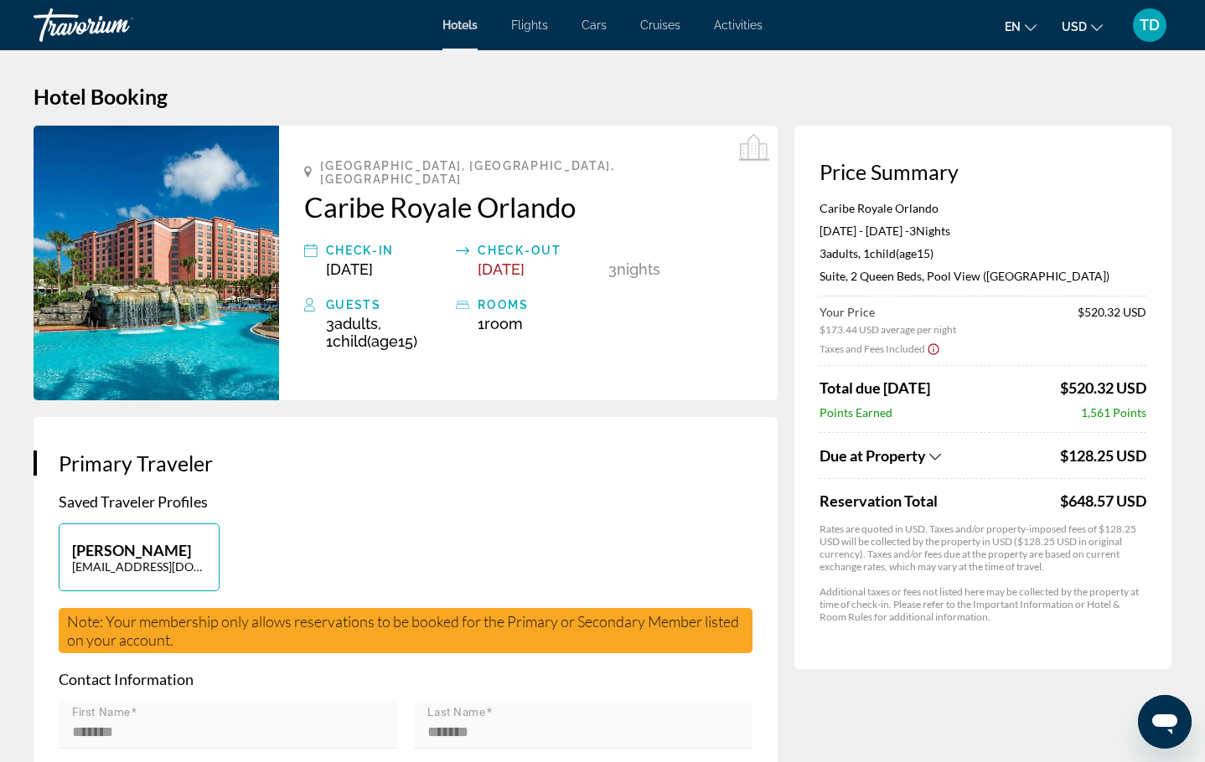
click at [931, 461] on icon "Show Taxes and Fees breakdown" at bounding box center [935, 457] width 12 height 14
